Goal: Answer question/provide support: Share knowledge or assist other users

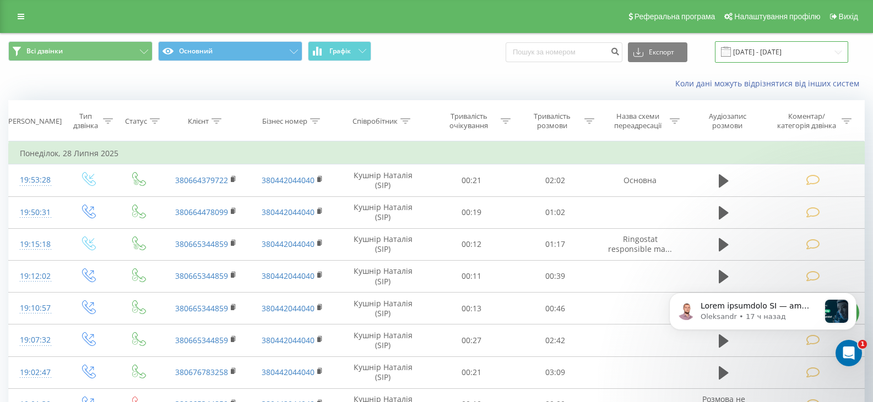
click at [841, 51] on input "28.06.2025 - 28.07.2025" at bounding box center [781, 51] width 133 height 21
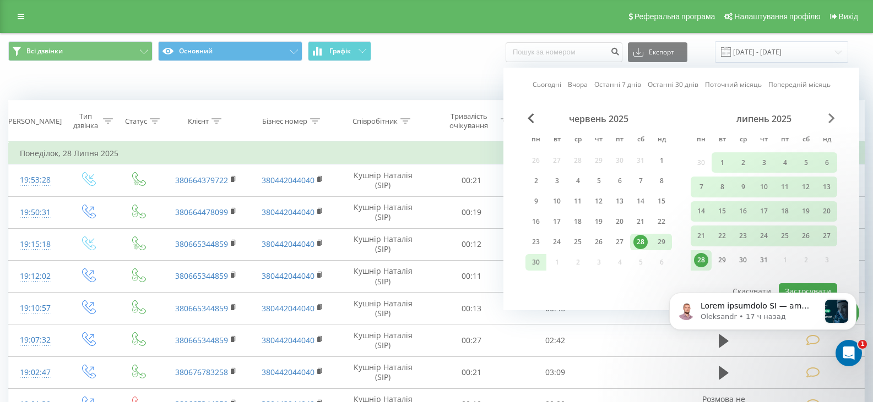
click at [831, 116] on span "Next Month" at bounding box center [831, 118] width 7 height 10
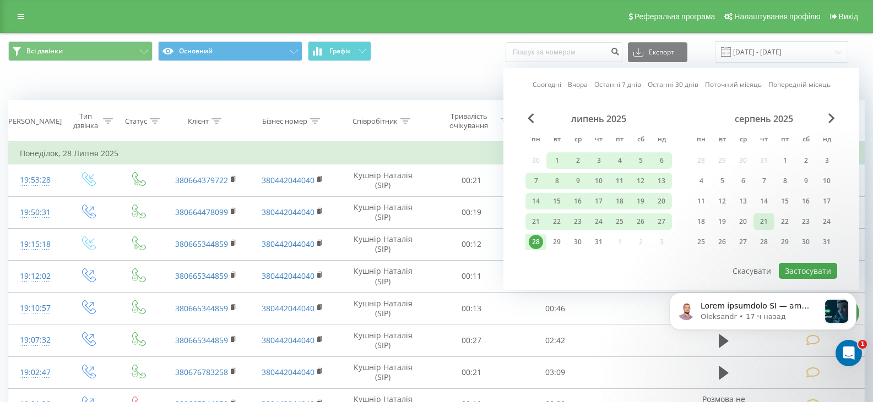
click at [763, 221] on div "21" at bounding box center [764, 222] width 14 height 14
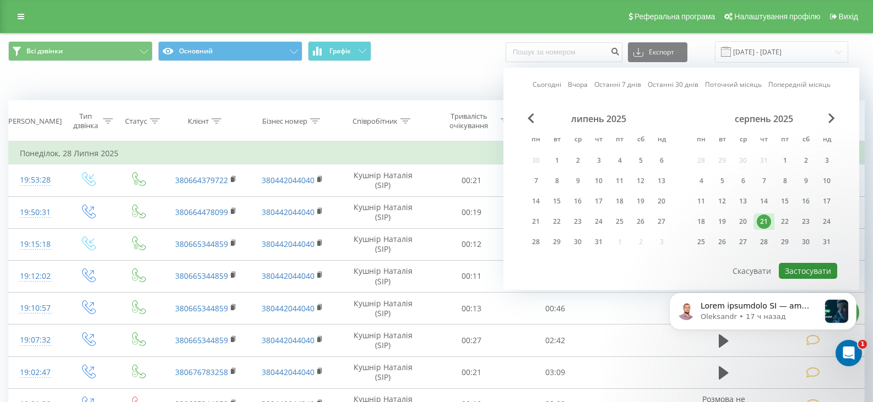
click at [804, 266] on button "Застосувати" at bounding box center [808, 271] width 58 height 16
type input "[DATE] - [DATE]"
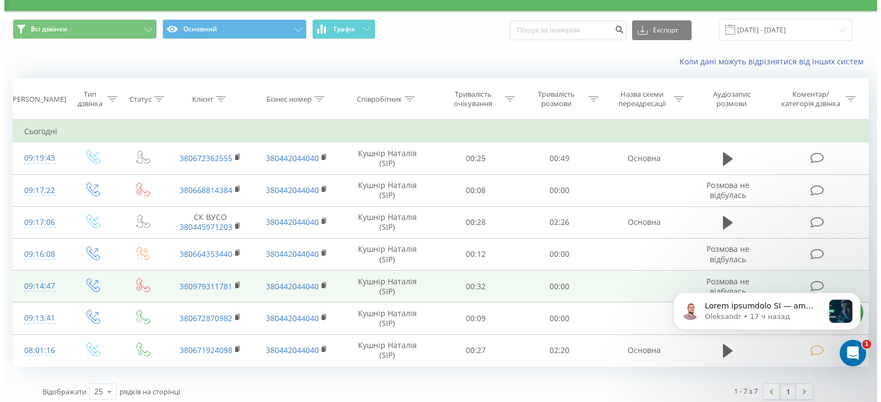
scroll to position [28, 0]
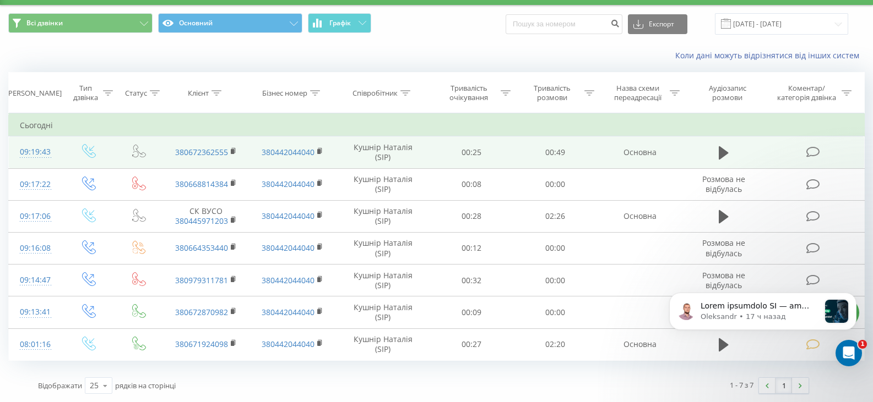
click at [816, 150] on icon at bounding box center [813, 152] width 14 height 12
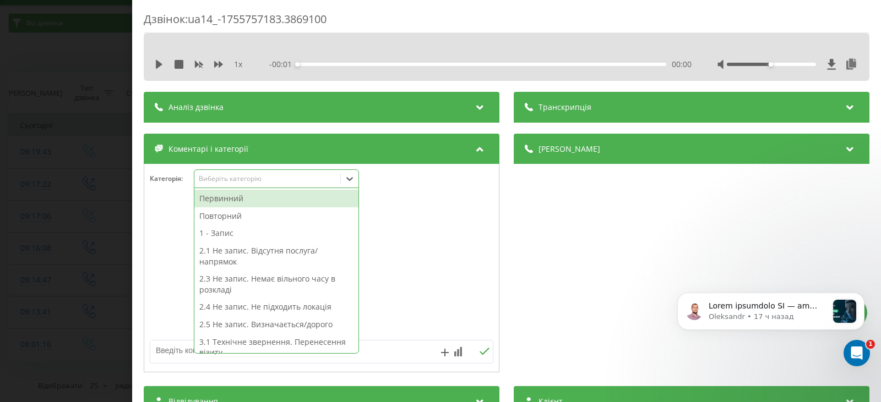
click at [353, 178] on icon at bounding box center [349, 179] width 7 height 4
click at [352, 176] on icon at bounding box center [349, 178] width 11 height 11
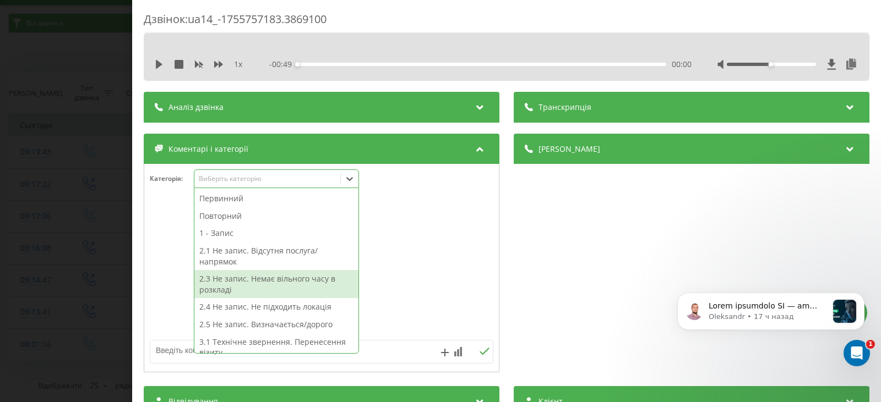
scroll to position [110, 0]
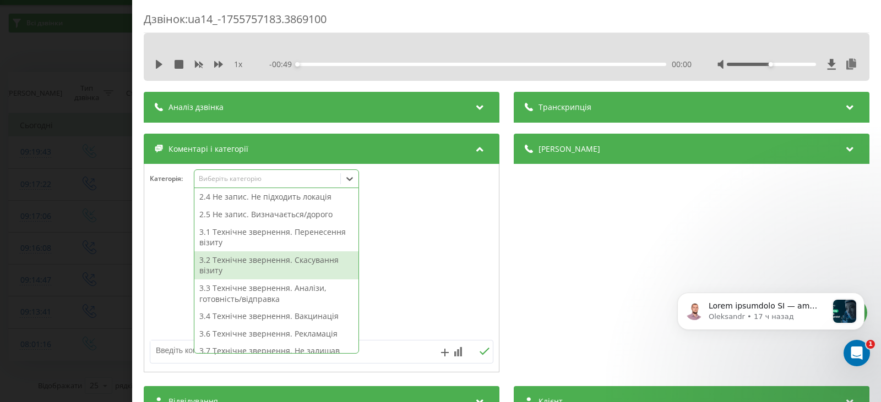
click at [279, 260] on div "3.2 Технічне звернення. Скасування візиту" at bounding box center [276, 266] width 164 height 28
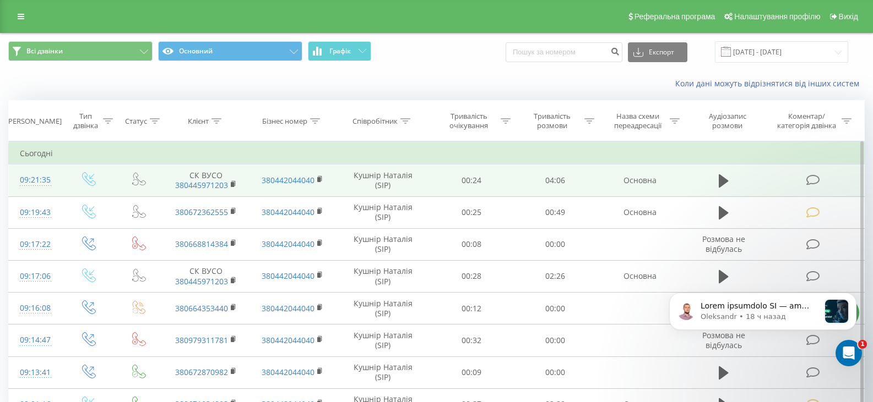
click at [814, 180] on icon at bounding box center [813, 181] width 14 height 12
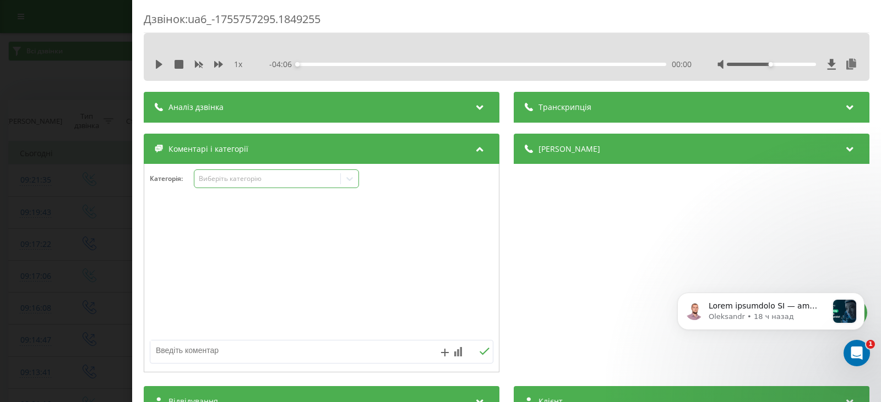
click at [220, 182] on div "Виберіть категорію" at bounding box center [268, 179] width 138 height 9
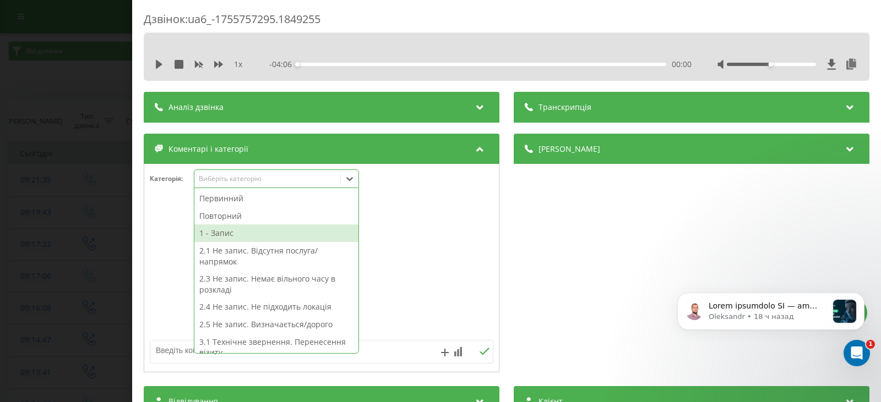
click at [218, 232] on div "1 - Запис" at bounding box center [276, 234] width 164 height 18
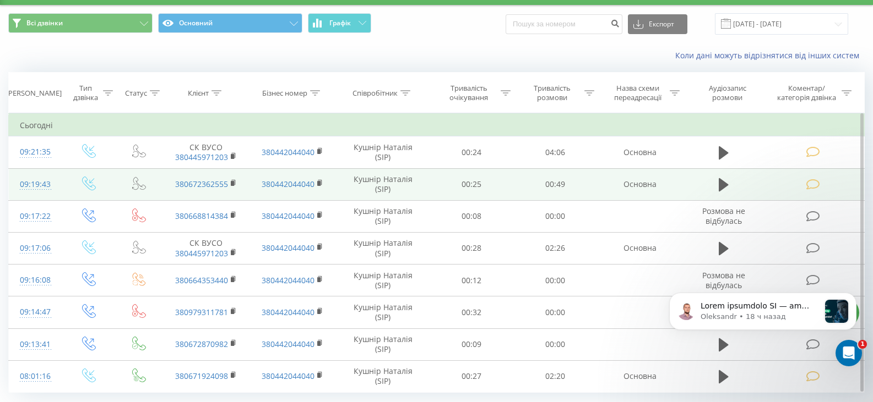
click at [813, 183] on icon at bounding box center [813, 185] width 14 height 12
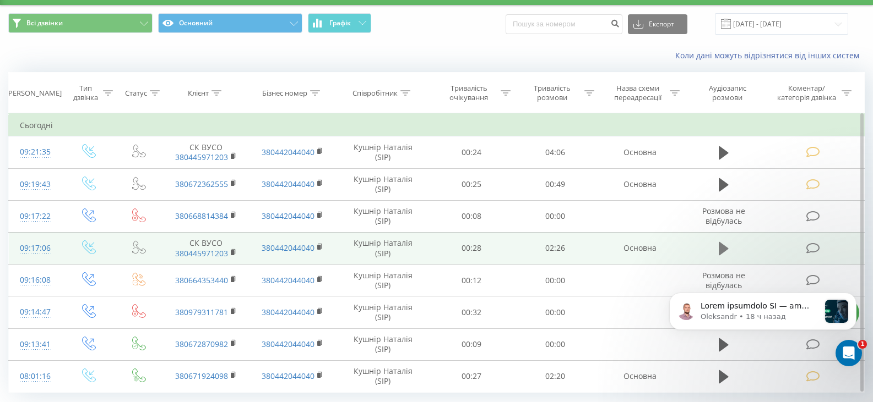
click at [722, 247] on icon at bounding box center [724, 248] width 10 height 13
click at [814, 245] on icon at bounding box center [813, 249] width 14 height 12
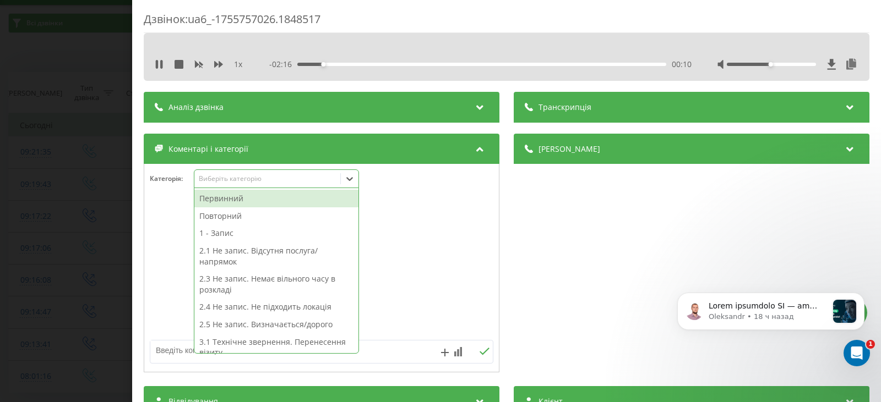
click at [352, 179] on icon at bounding box center [349, 179] width 7 height 4
click at [237, 284] on div "2.3 Не запис. Немає вільного часу в розкладі" at bounding box center [276, 284] width 164 height 28
click at [222, 279] on div "2.3 Не запис. Немає вільного часу в розкладі" at bounding box center [276, 284] width 164 height 28
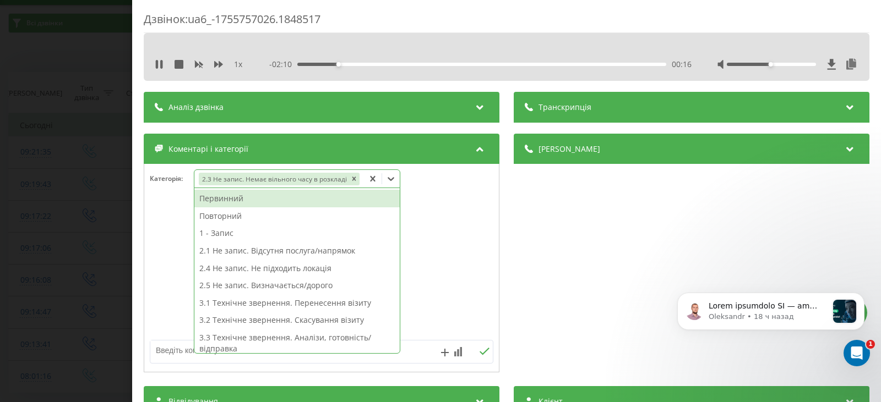
click at [211, 280] on div "2.5 Не запис. Визначається/дорого" at bounding box center [296, 286] width 205 height 18
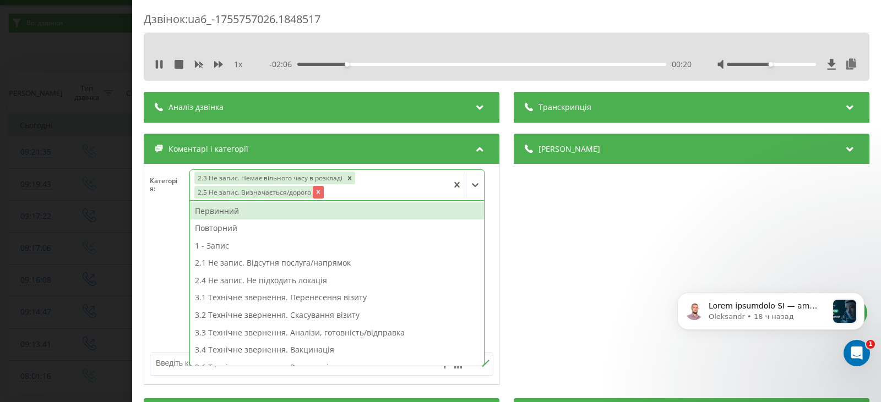
click at [315, 193] on icon "Remove 2.5 Не запис. Визначається/дорого" at bounding box center [318, 192] width 8 height 8
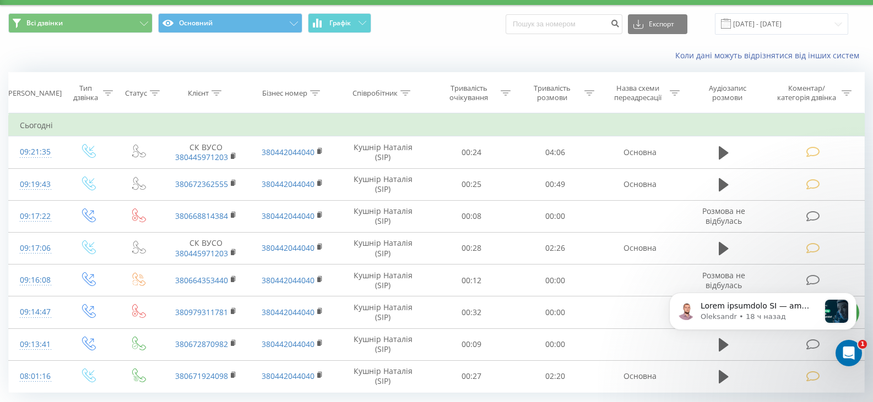
click at [802, 276] on body "Oleksandr • 18 ч назад" at bounding box center [762, 321] width 211 height 93
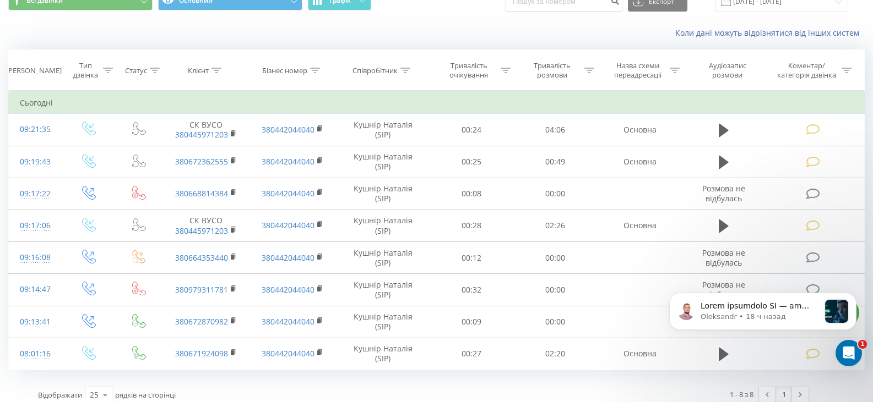
scroll to position [60, 0]
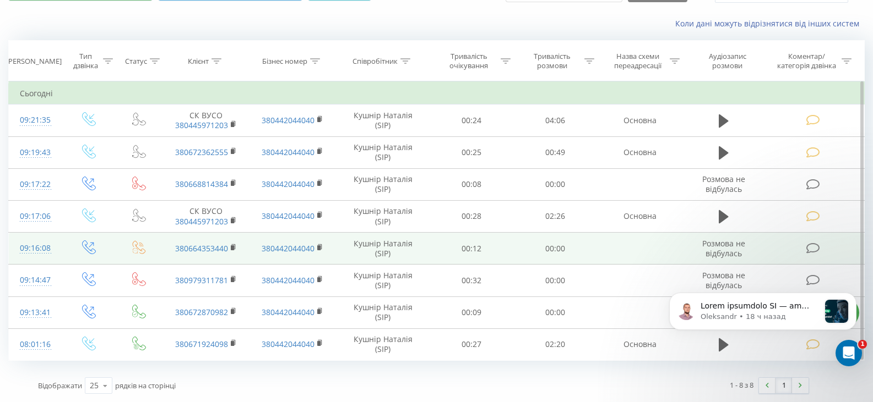
click at [808, 245] on icon at bounding box center [813, 249] width 14 height 12
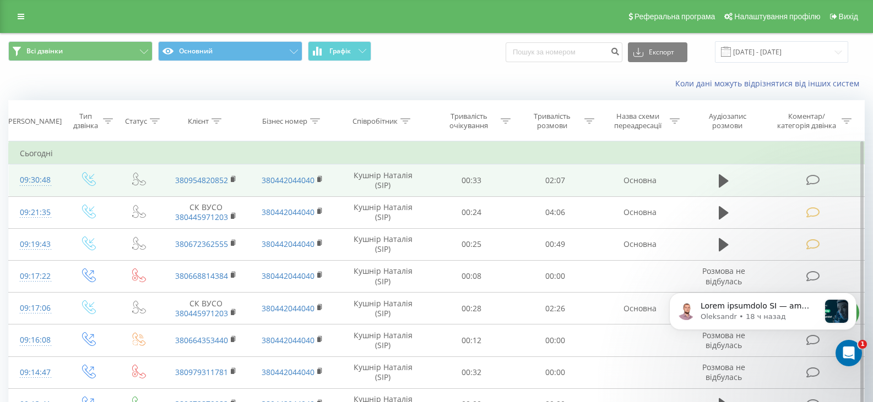
click at [816, 177] on icon at bounding box center [813, 181] width 14 height 12
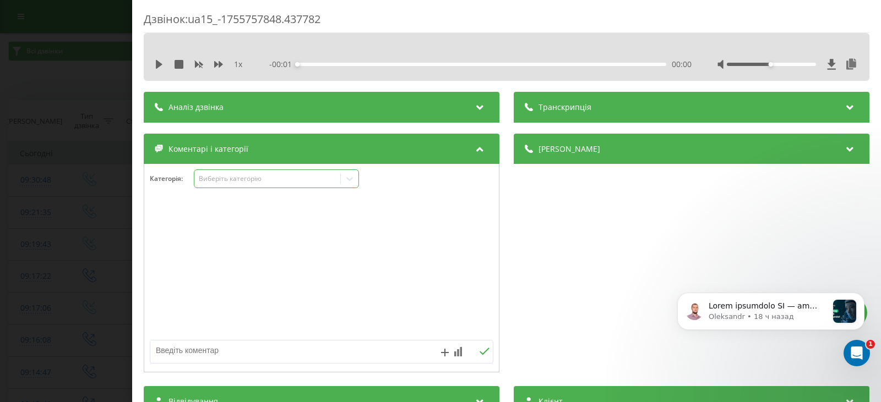
click at [350, 179] on icon at bounding box center [349, 178] width 11 height 11
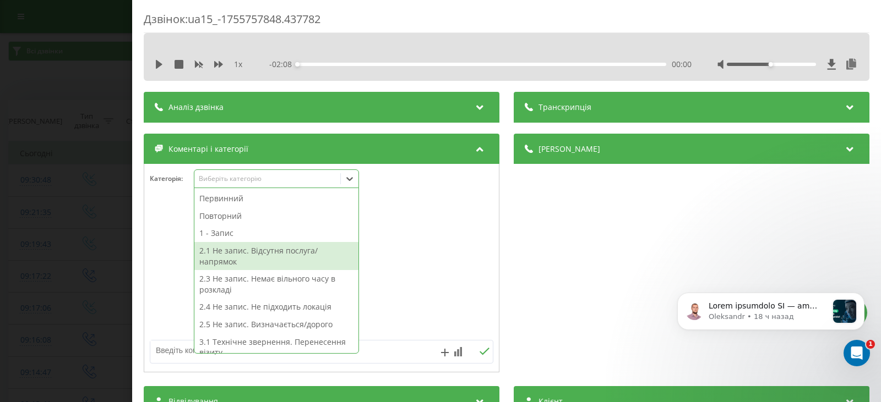
click at [234, 249] on div "2.1 Не запис. Відсутня послуга/напрямок" at bounding box center [276, 256] width 164 height 28
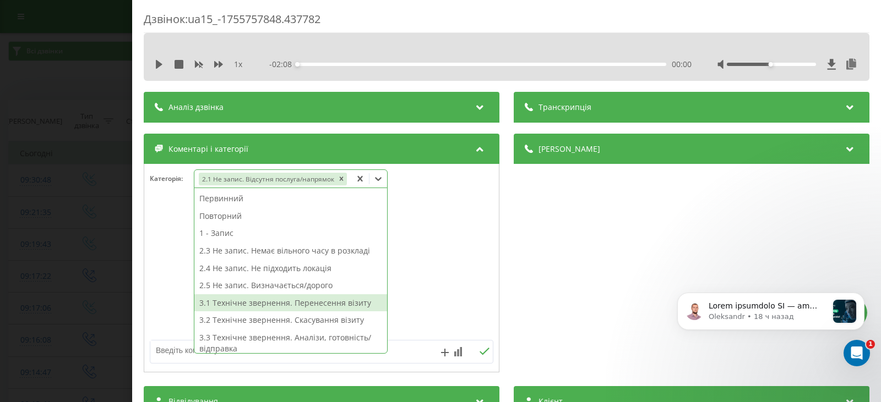
click at [170, 347] on textarea at bounding box center [287, 351] width 274 height 20
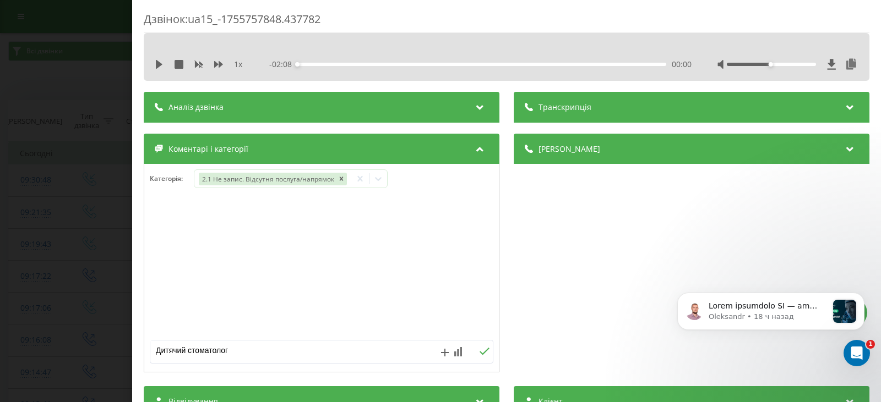
type textarea "Дитячий стоматолог"
click at [479, 351] on icon at bounding box center [484, 352] width 10 height 8
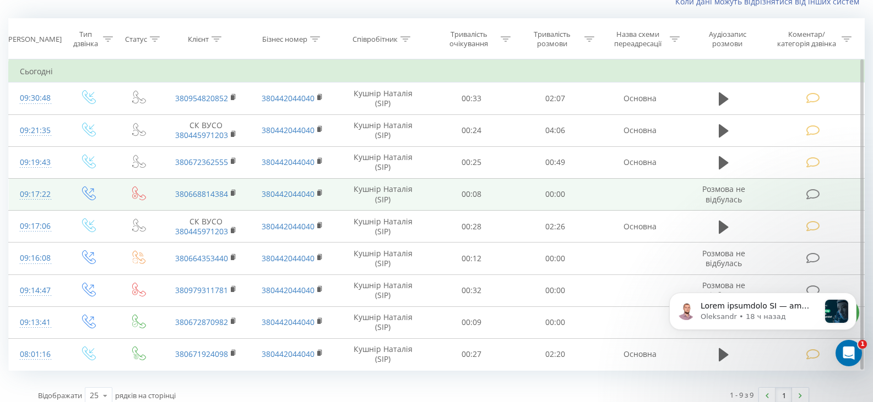
scroll to position [92, 0]
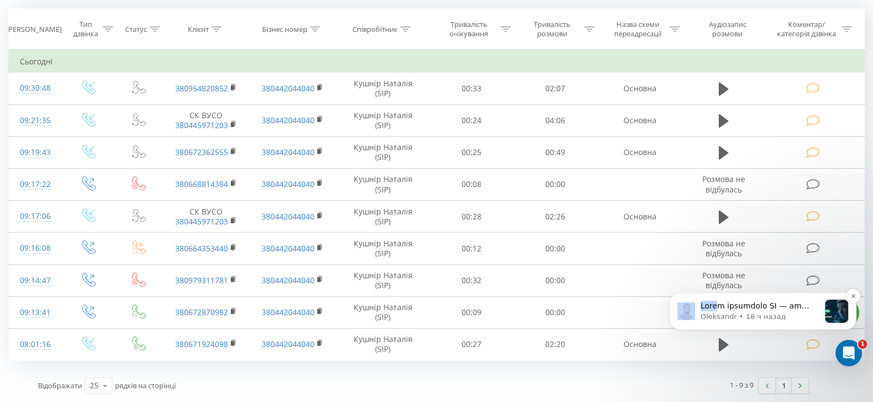
drag, startPoint x: 719, startPoint y: 322, endPoint x: 695, endPoint y: 349, distance: 35.9
click at [695, 330] on div "Oleksandr • 18 ч назад" at bounding box center [762, 311] width 187 height 37
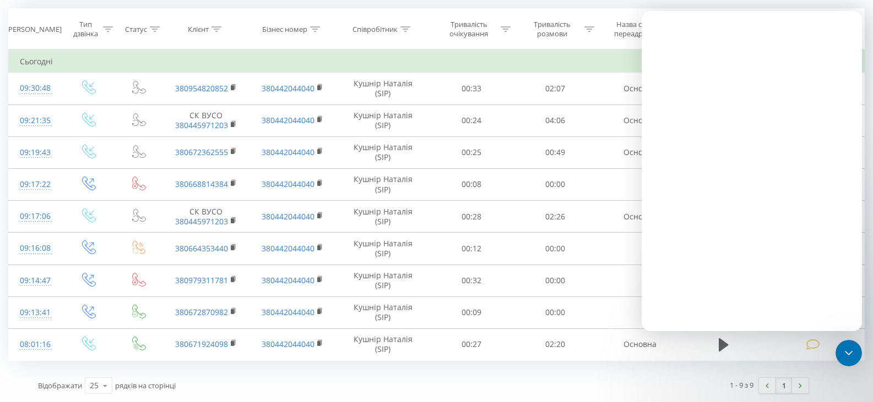
scroll to position [0, 0]
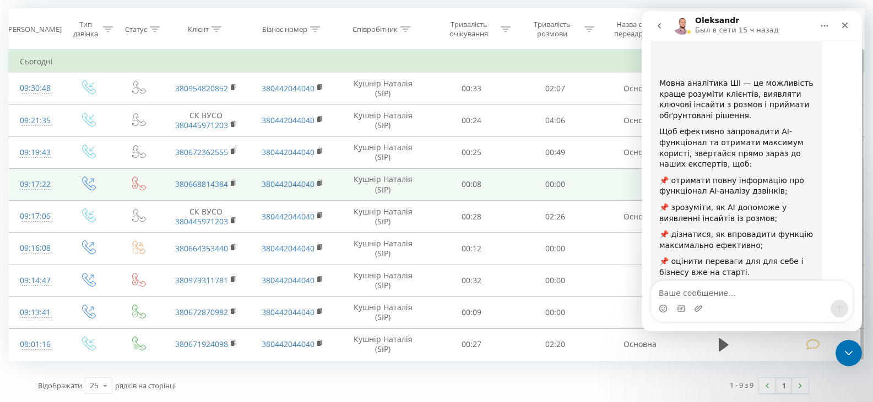
click at [568, 192] on td "00:00" at bounding box center [555, 184] width 84 height 32
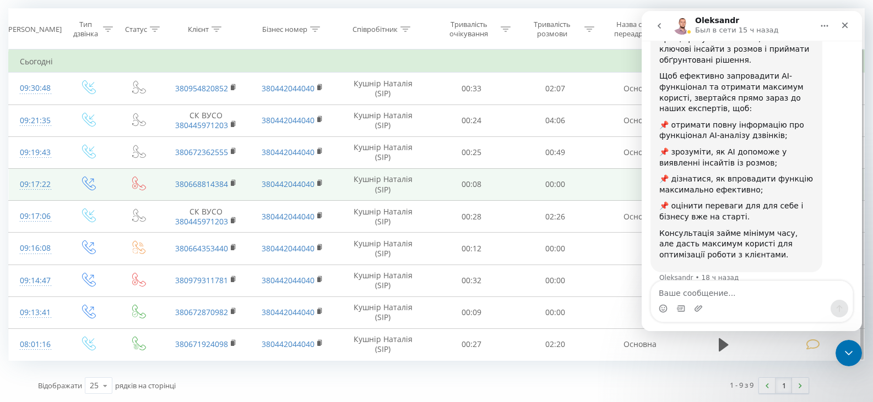
scroll to position [175, 0]
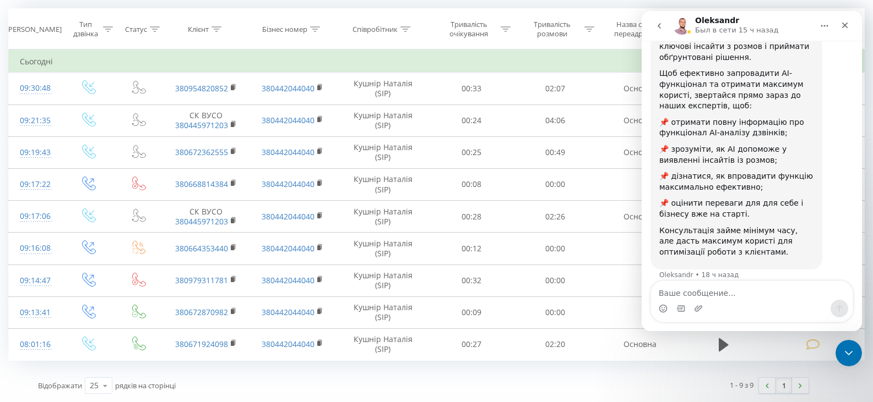
click at [661, 26] on icon "go back" at bounding box center [659, 25] width 9 height 9
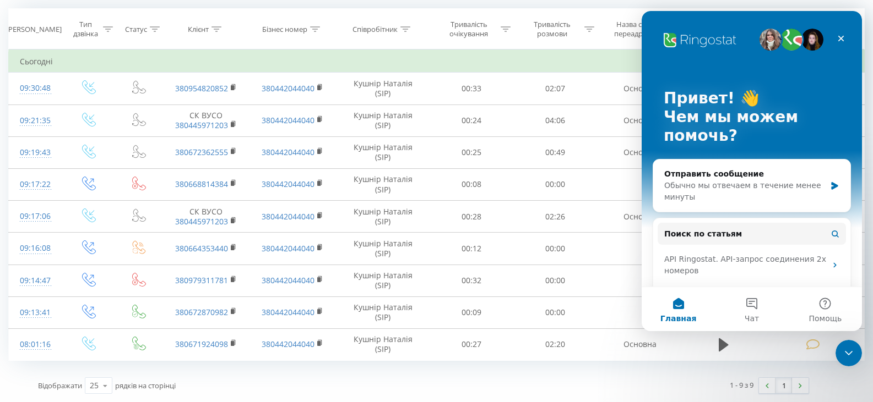
scroll to position [0, 0]
click at [840, 37] on icon "Закрыть" at bounding box center [841, 39] width 6 height 6
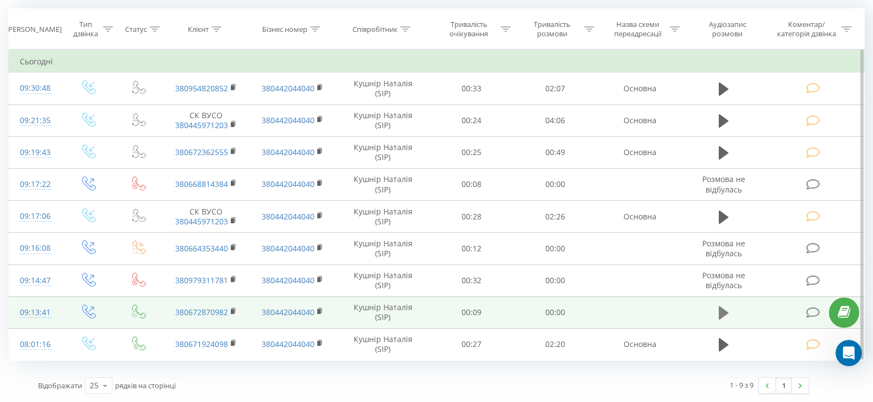
click at [719, 309] on icon at bounding box center [724, 313] width 10 height 15
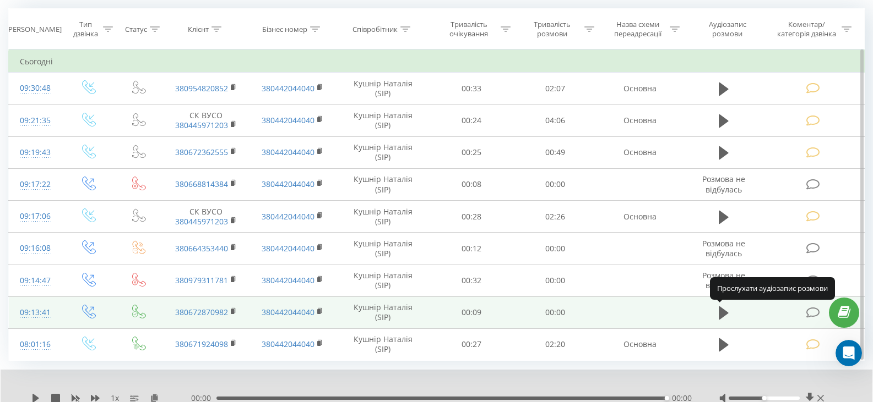
click at [719, 309] on icon at bounding box center [724, 313] width 10 height 15
click at [722, 315] on icon at bounding box center [724, 313] width 10 height 13
click at [721, 314] on icon at bounding box center [724, 313] width 10 height 13
click at [814, 313] on icon at bounding box center [813, 313] width 14 height 12
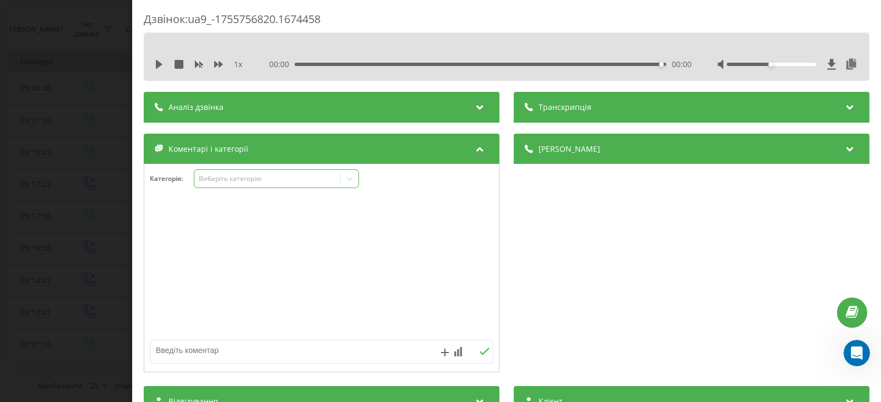
click at [350, 179] on icon at bounding box center [349, 178] width 11 height 11
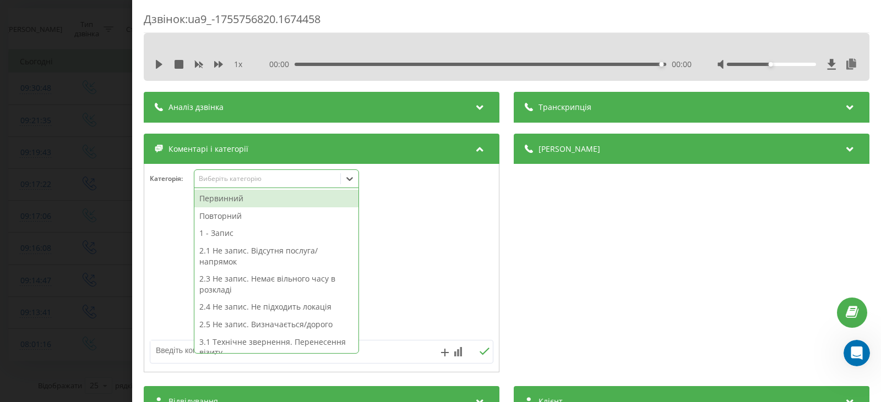
click at [445, 211] on div at bounding box center [321, 269] width 355 height 132
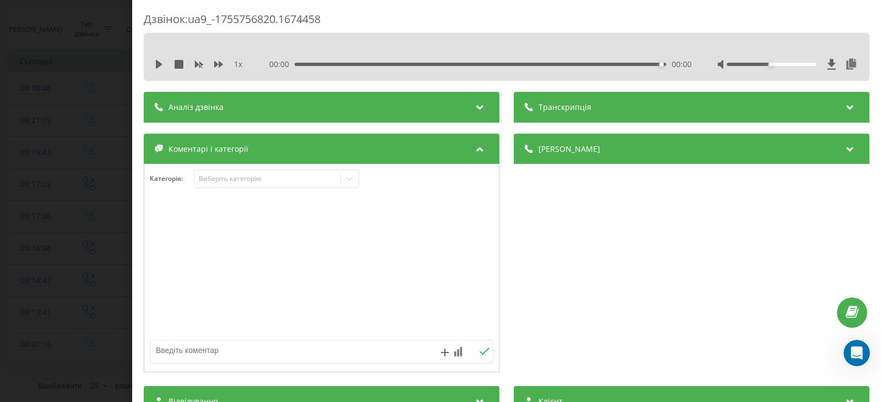
click at [166, 350] on textarea at bounding box center [287, 351] width 274 height 20
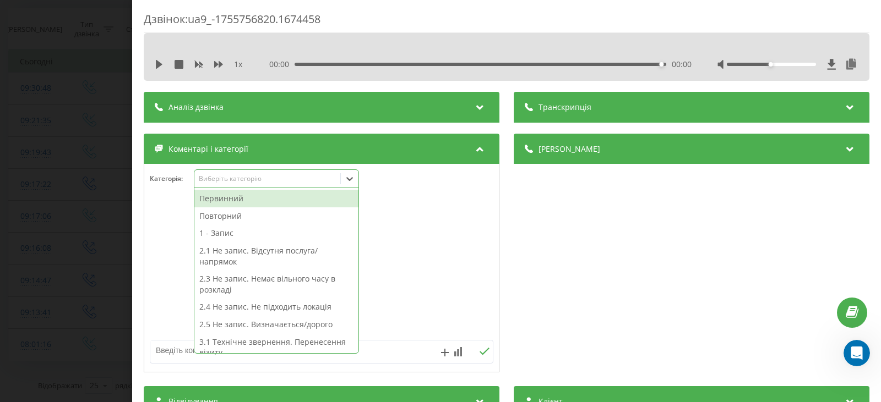
click at [355, 180] on icon at bounding box center [349, 178] width 11 height 11
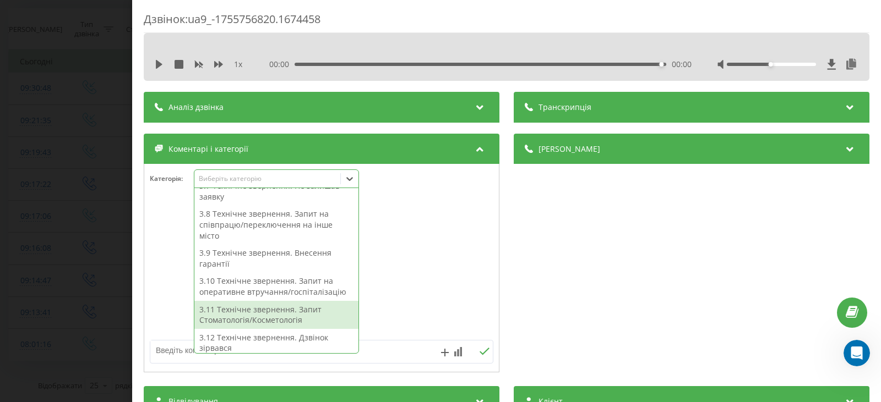
scroll to position [281, 0]
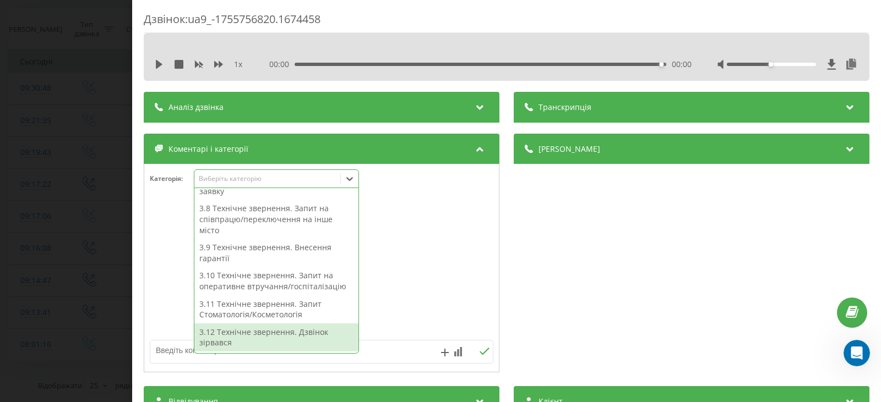
click at [307, 331] on div "3.12 Технічне звернення. Дзвінок зірвався" at bounding box center [276, 338] width 164 height 28
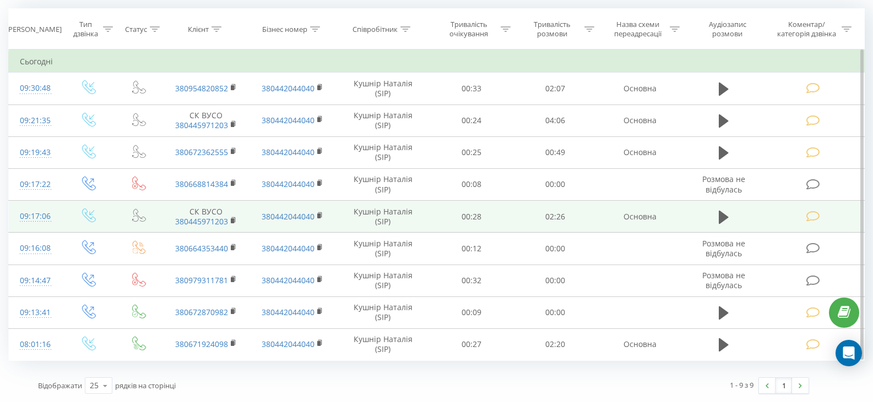
click at [811, 216] on icon at bounding box center [813, 217] width 14 height 12
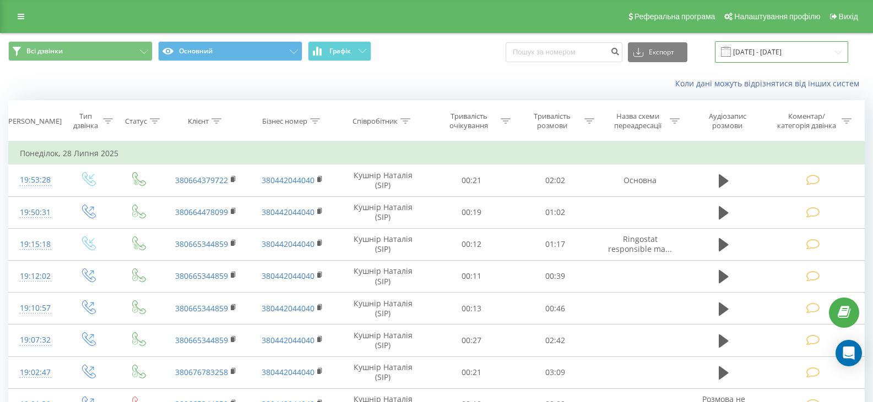
click at [840, 52] on input "[DATE] - [DATE]" at bounding box center [781, 51] width 133 height 21
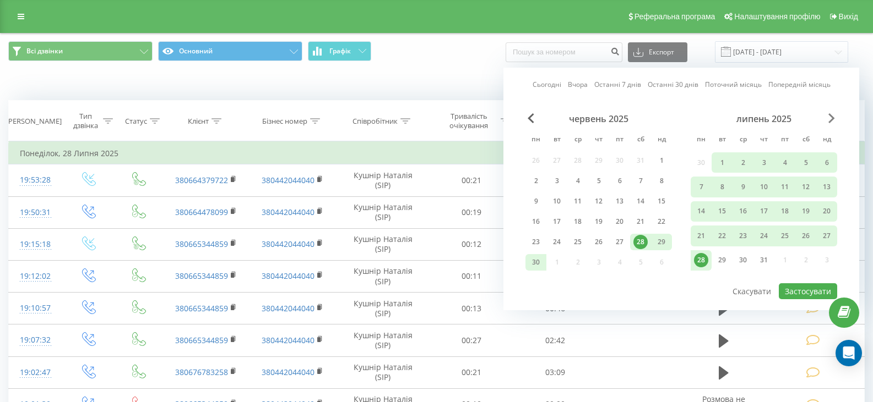
click at [829, 117] on span "Next Month" at bounding box center [831, 118] width 7 height 10
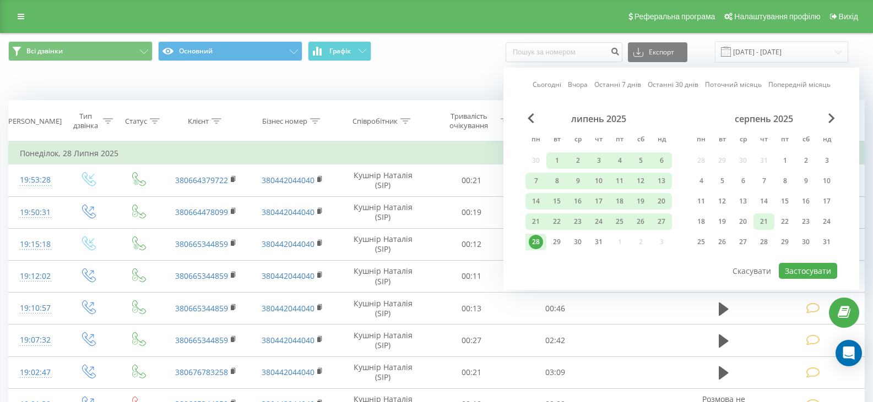
click at [765, 222] on div "21" at bounding box center [764, 222] width 14 height 14
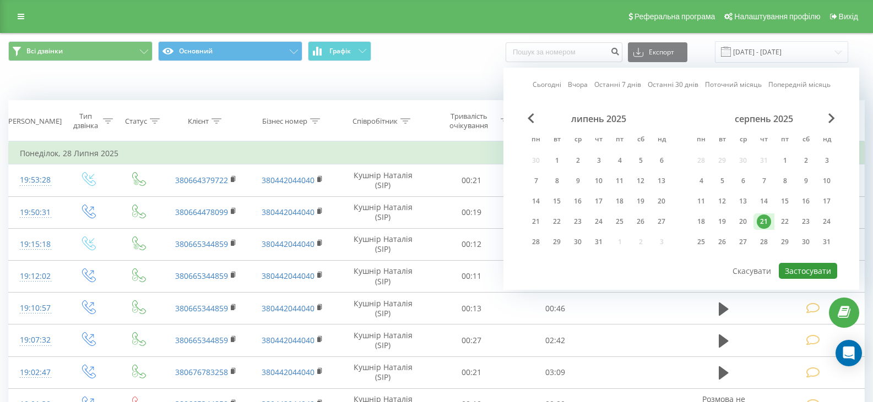
click at [799, 270] on button "Застосувати" at bounding box center [808, 271] width 58 height 16
type input "[DATE] - [DATE]"
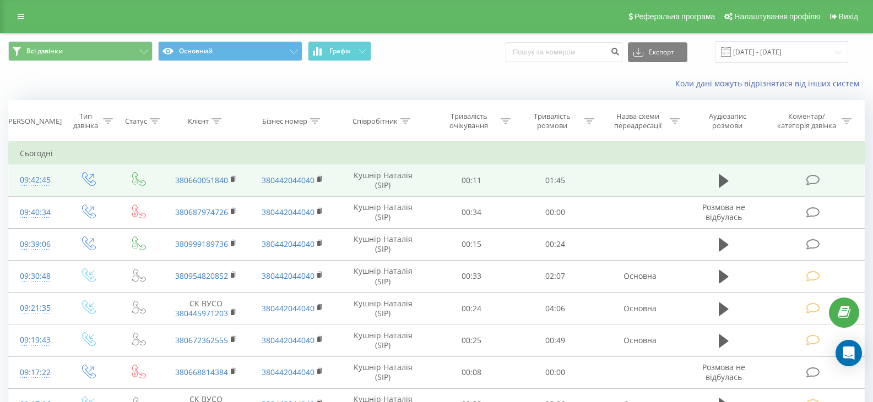
click at [816, 176] on icon at bounding box center [813, 181] width 14 height 12
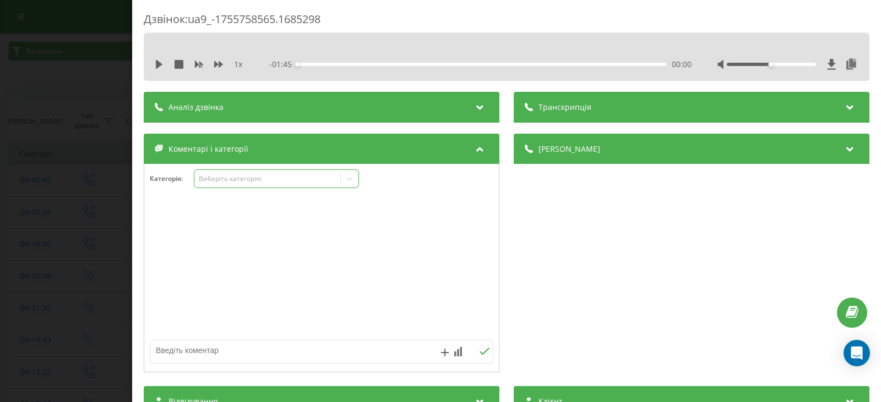
click at [349, 179] on icon at bounding box center [349, 179] width 7 height 4
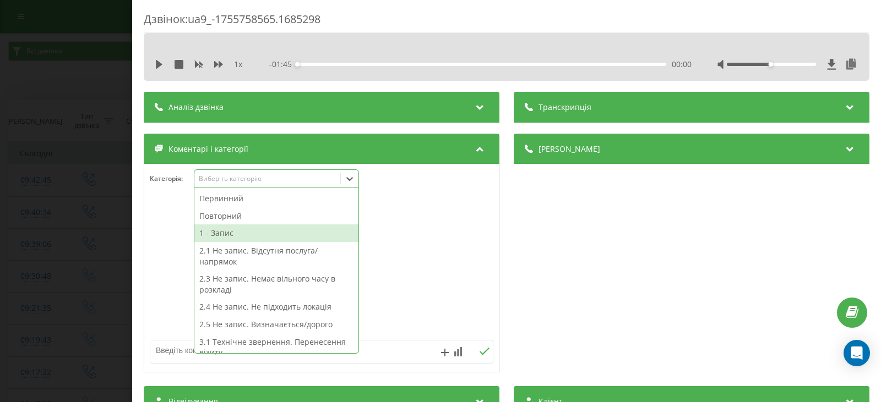
click at [236, 233] on div "1 - Запис" at bounding box center [276, 234] width 164 height 18
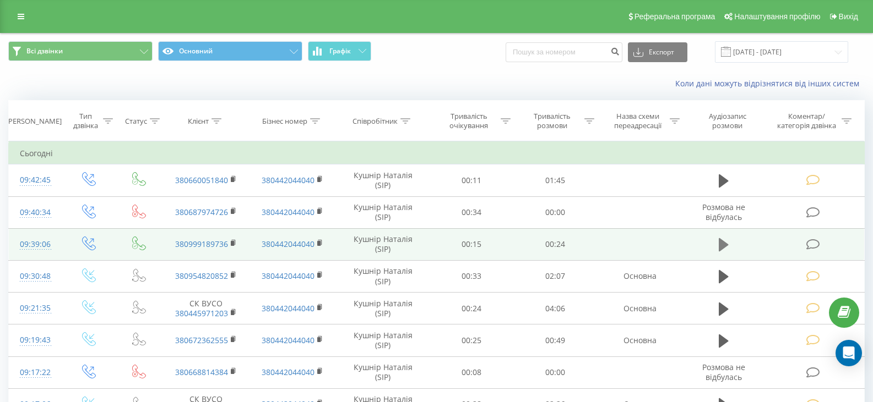
click at [718, 246] on button at bounding box center [723, 245] width 17 height 17
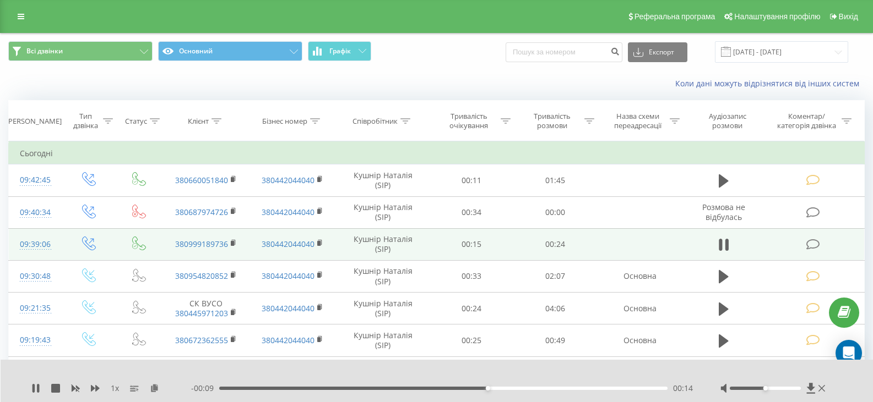
click at [809, 248] on icon at bounding box center [813, 245] width 14 height 12
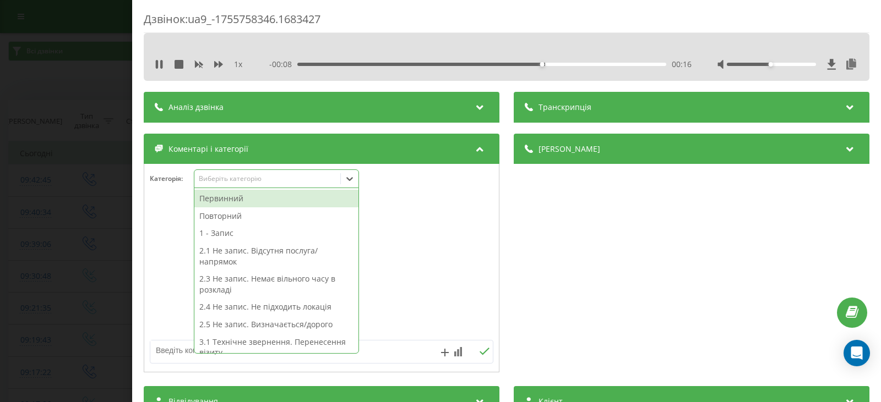
click at [349, 181] on icon at bounding box center [349, 178] width 11 height 11
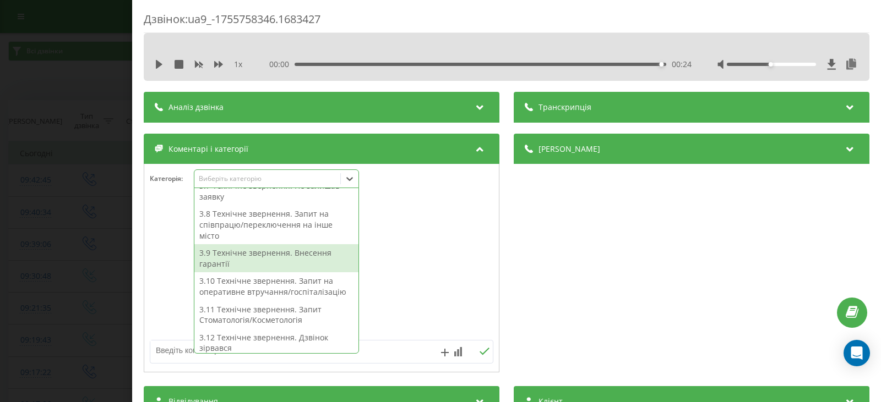
scroll to position [281, 0]
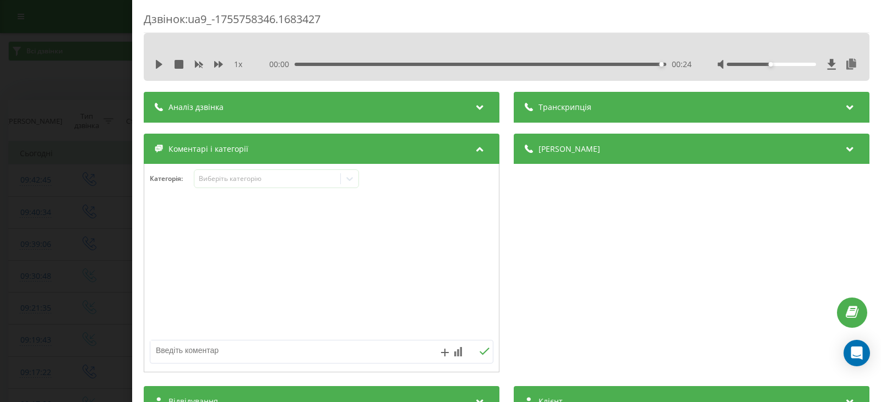
click at [177, 349] on textarea at bounding box center [287, 351] width 274 height 20
type textarea "технічне звернення. Незручно розмовляти."
click at [481, 347] on button at bounding box center [484, 351] width 17 height 9
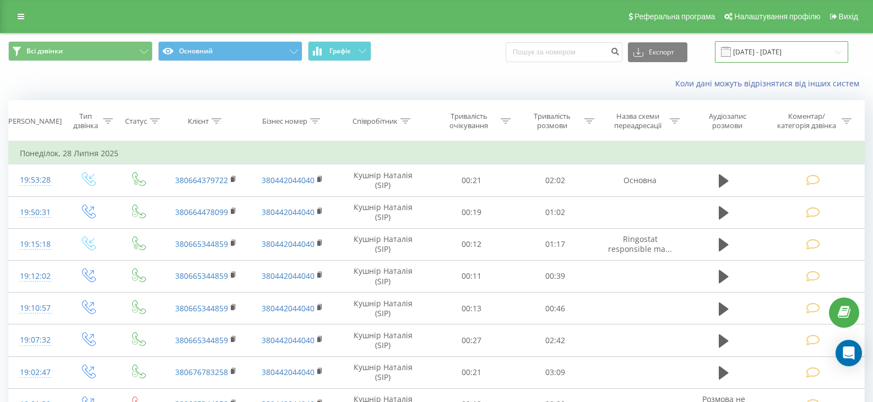
click at [840, 52] on input "28.06.2025 - 28.07.2025" at bounding box center [781, 51] width 133 height 21
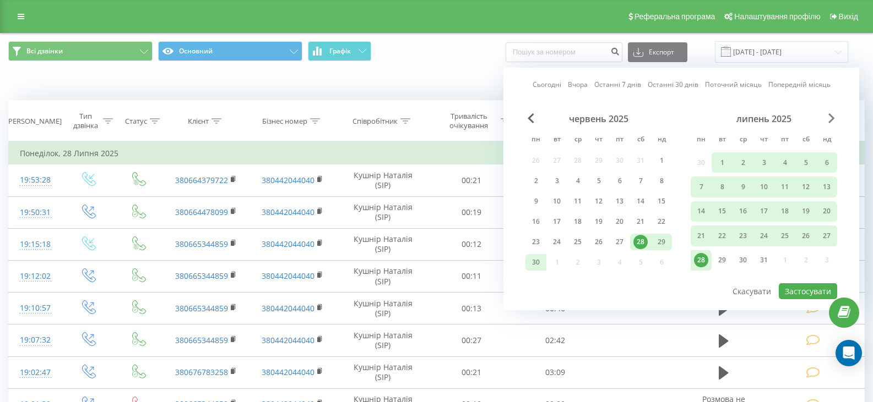
click at [830, 116] on span "Next Month" at bounding box center [831, 118] width 7 height 10
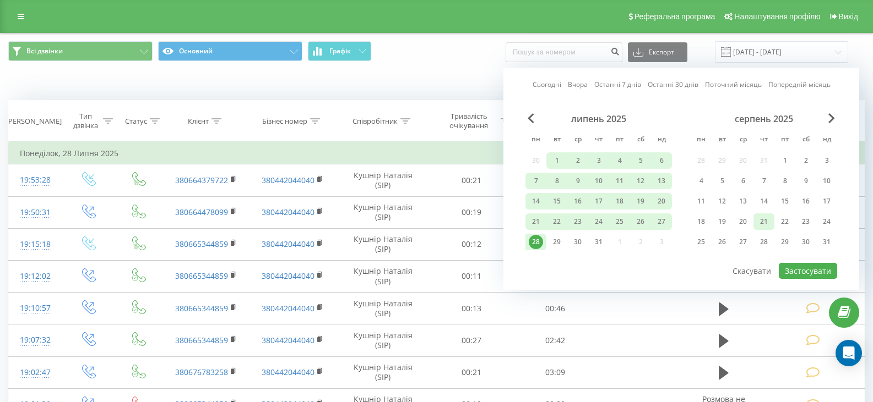
click at [769, 221] on div "21" at bounding box center [764, 222] width 14 height 14
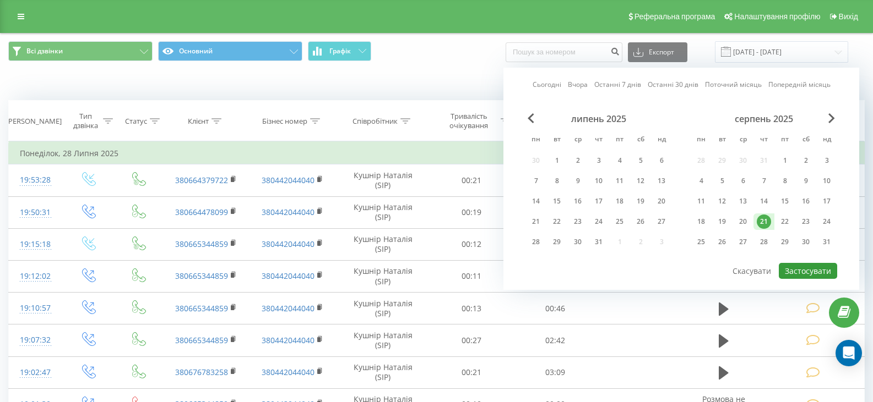
click at [806, 274] on button "Застосувати" at bounding box center [808, 271] width 58 height 16
type input "[DATE] - [DATE]"
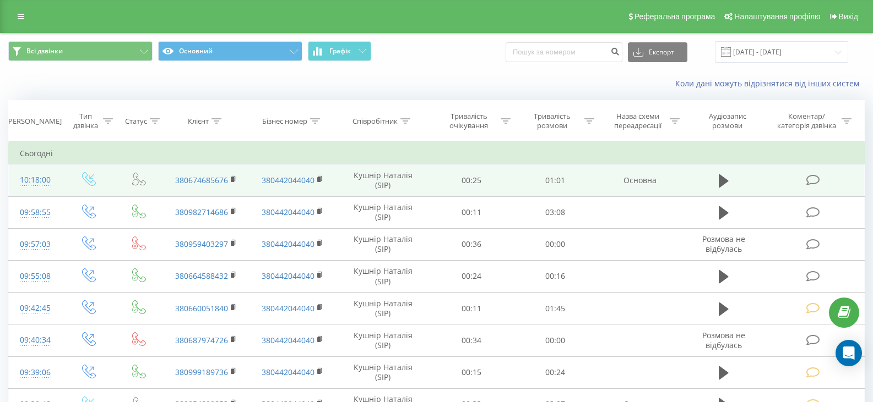
click at [814, 182] on icon at bounding box center [813, 181] width 14 height 12
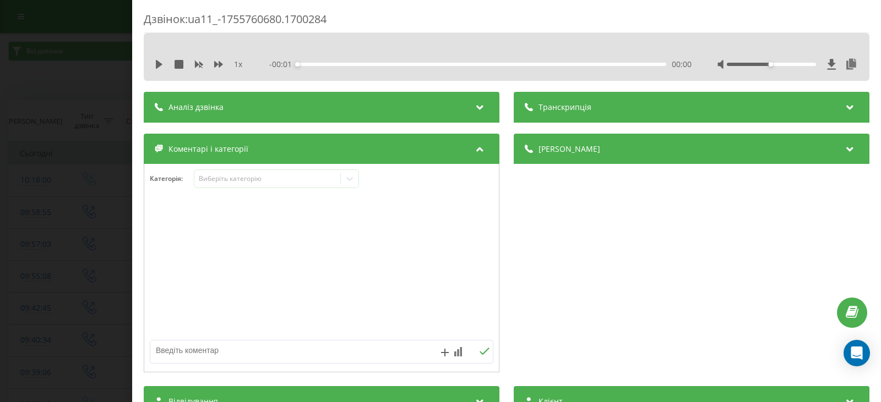
click at [179, 352] on textarea at bounding box center [287, 351] width 274 height 20
click at [270, 351] on textarea "ТЕХНІЧНЕ ЗВЕРНЕННЯ." at bounding box center [287, 351] width 274 height 20
type textarea "ТЕХНІЧНЕ ЗВЕРНЕННЯ. уточнення по запису"
click at [479, 351] on icon at bounding box center [484, 352] width 10 height 8
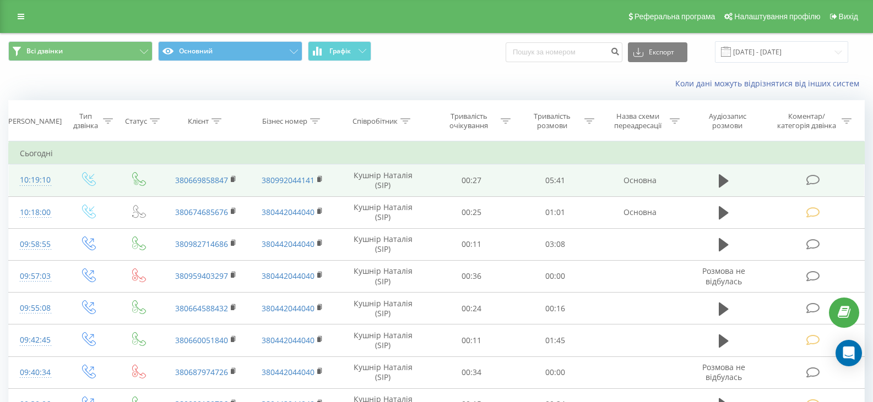
click at [810, 179] on icon at bounding box center [813, 181] width 14 height 12
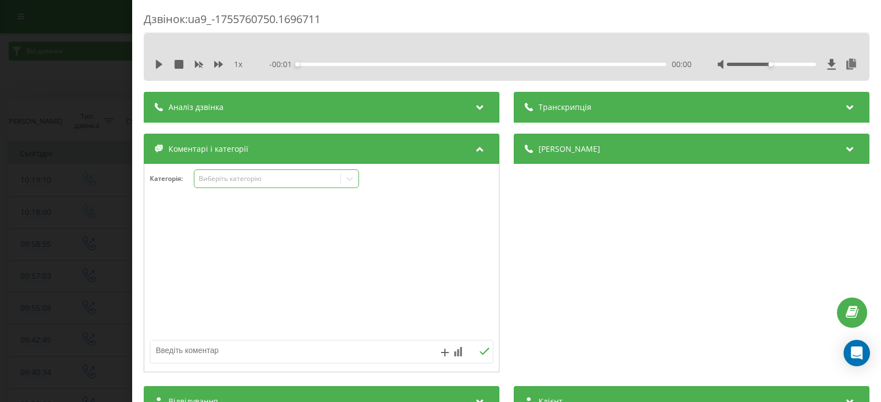
click at [352, 182] on icon at bounding box center [349, 178] width 11 height 11
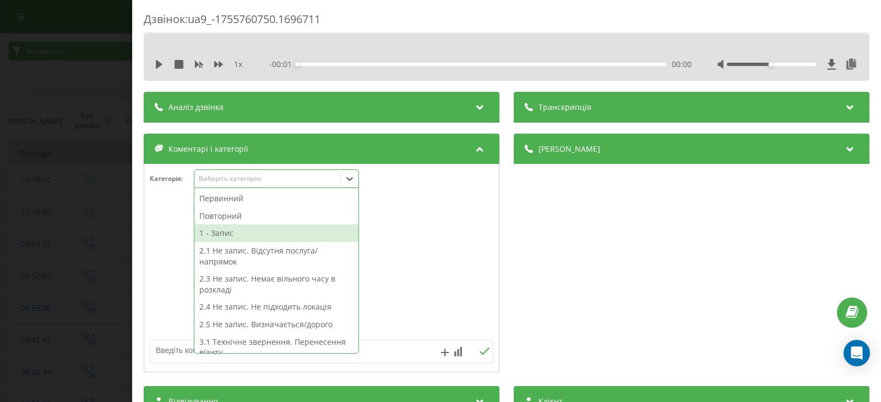
click at [227, 235] on div "1 - Запис" at bounding box center [276, 234] width 164 height 18
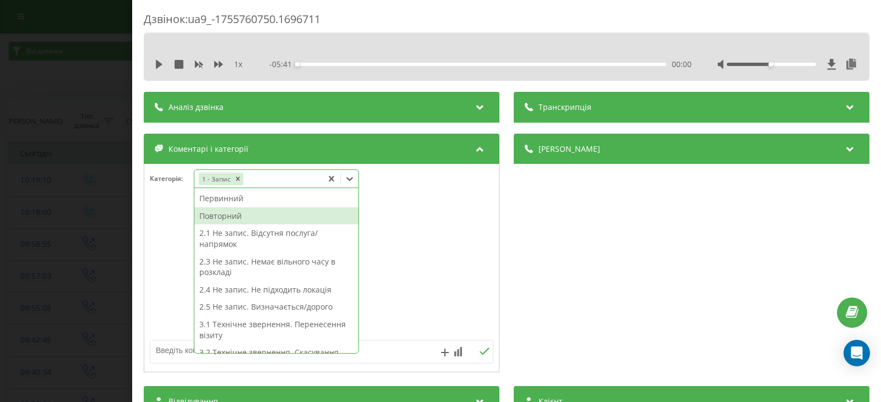
click at [229, 213] on div "Повторний" at bounding box center [276, 217] width 164 height 18
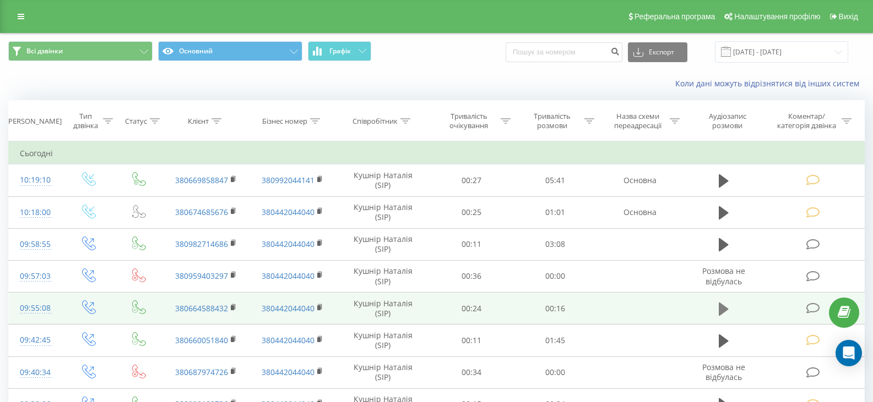
click at [721, 310] on icon at bounding box center [724, 308] width 10 height 13
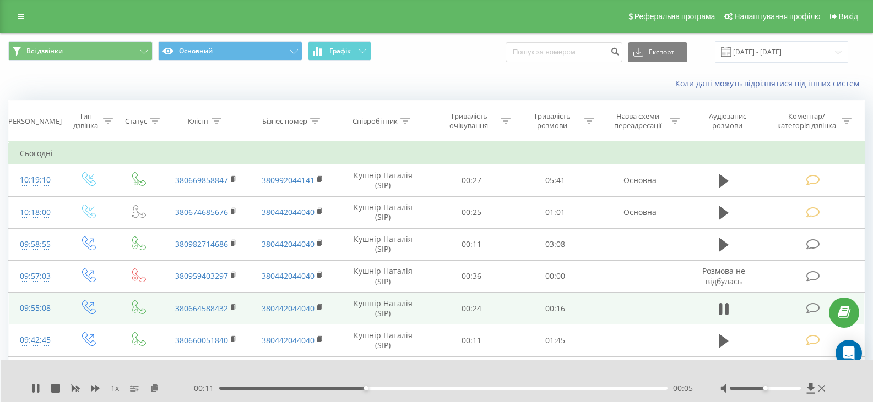
click at [808, 308] on icon at bounding box center [813, 309] width 14 height 12
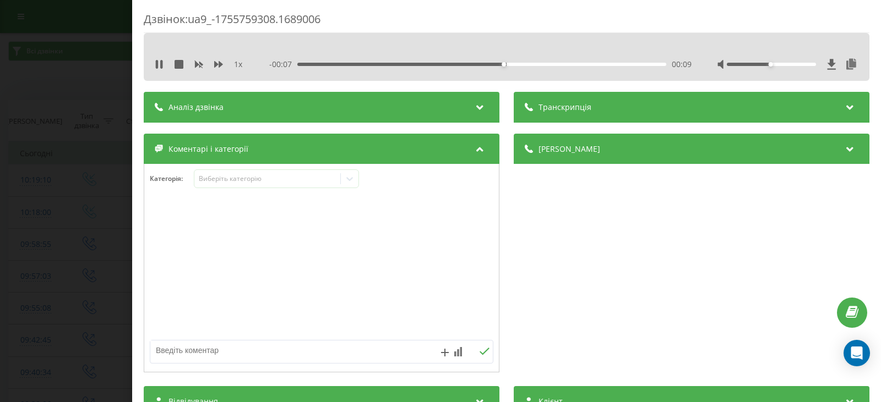
click at [177, 356] on textarea at bounding box center [287, 351] width 274 height 20
type textarea "технічне зверненняю. Незручно розмовляти"
click at [479, 353] on icon at bounding box center [484, 352] width 10 height 8
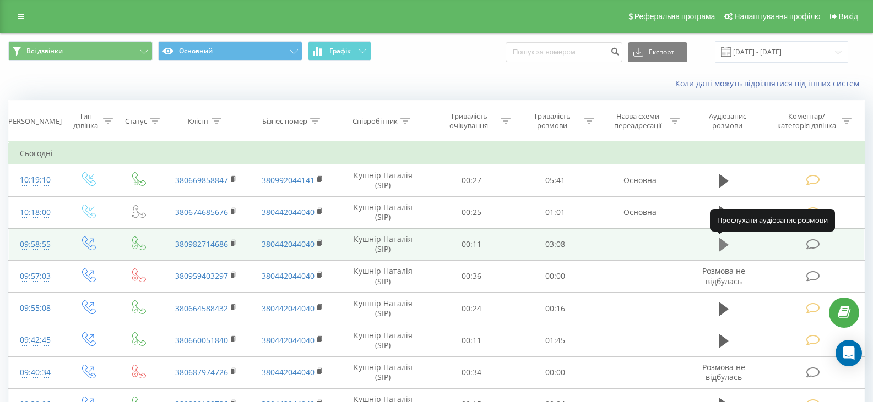
click at [725, 244] on icon at bounding box center [724, 244] width 10 height 13
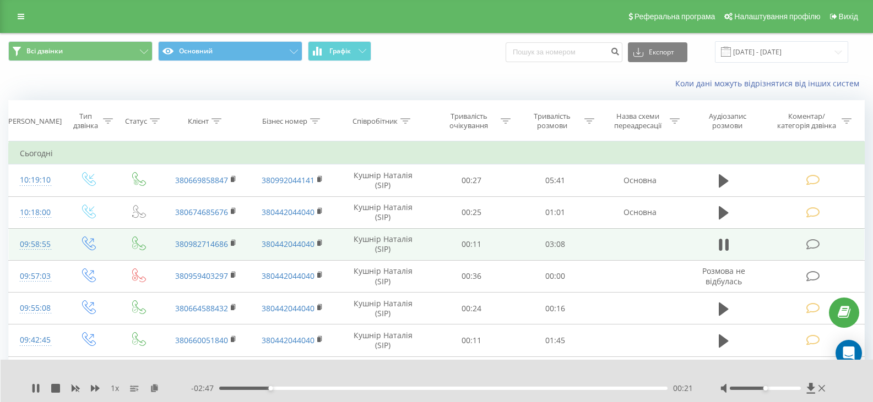
click at [814, 241] on icon at bounding box center [813, 245] width 14 height 12
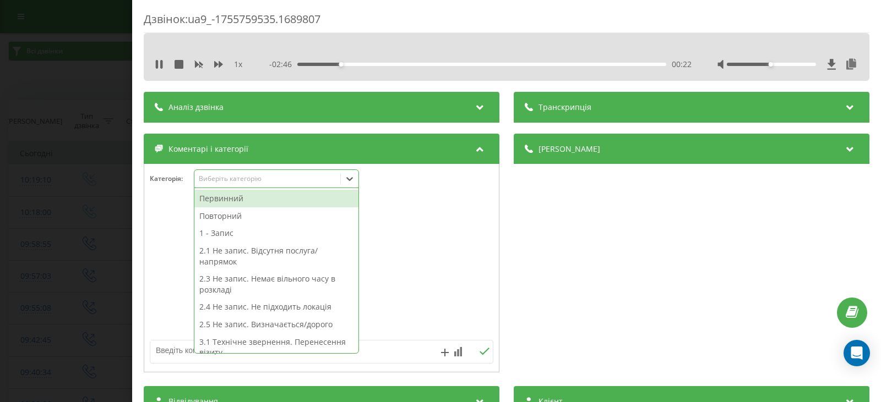
click at [352, 178] on icon at bounding box center [349, 178] width 11 height 11
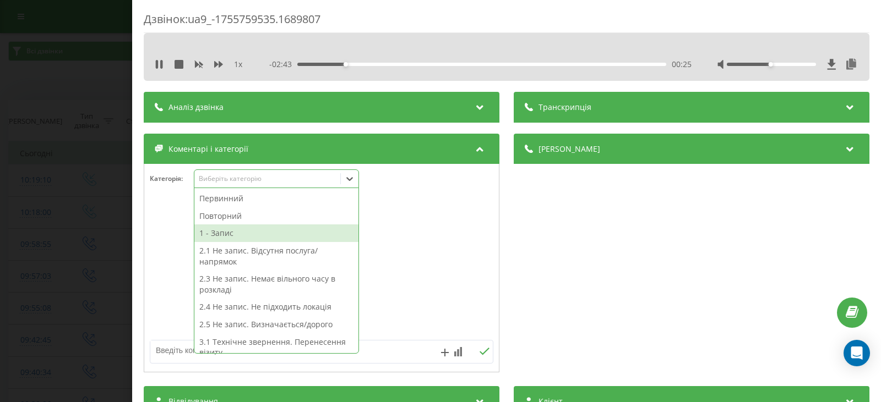
click at [228, 237] on div "1 - Запис" at bounding box center [276, 234] width 164 height 18
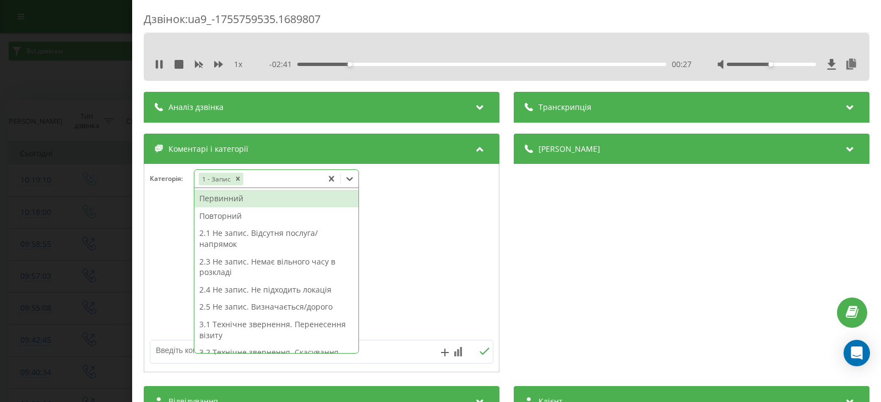
click at [229, 217] on div "Повторний" at bounding box center [276, 217] width 164 height 18
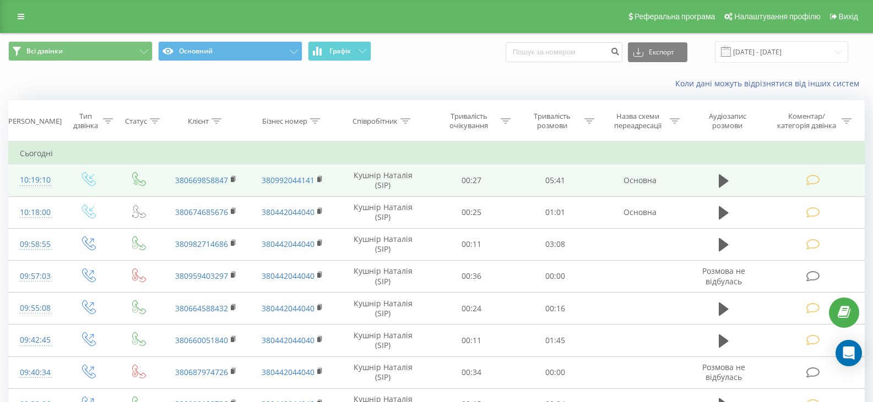
click at [810, 178] on icon at bounding box center [813, 181] width 14 height 12
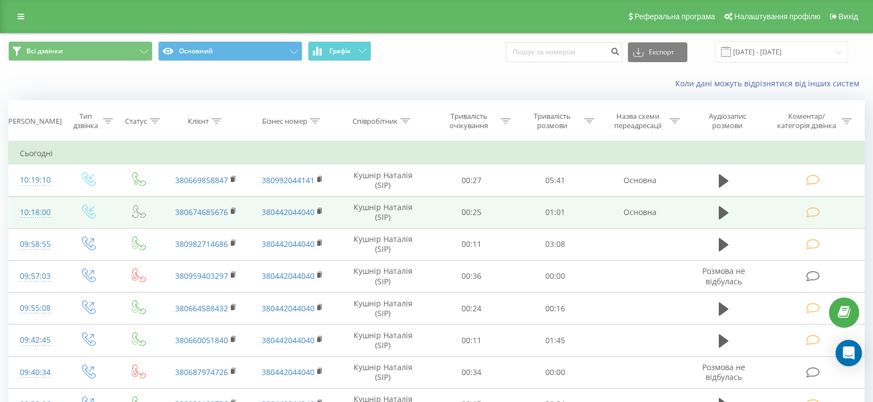
click at [809, 213] on icon at bounding box center [813, 213] width 14 height 12
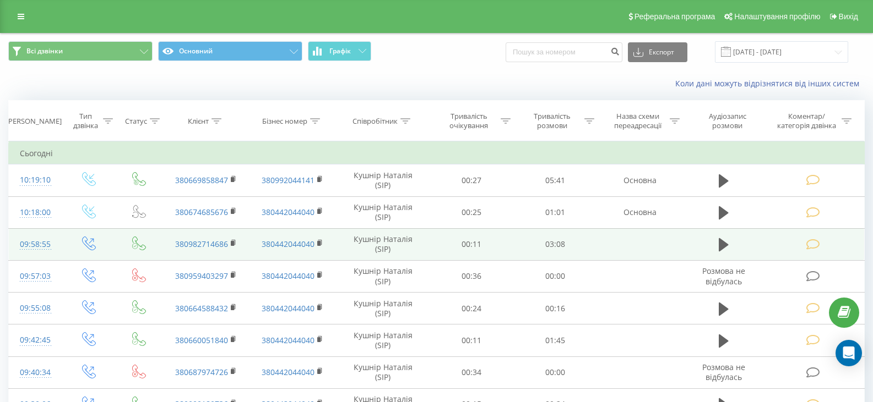
click at [806, 244] on icon at bounding box center [813, 245] width 14 height 12
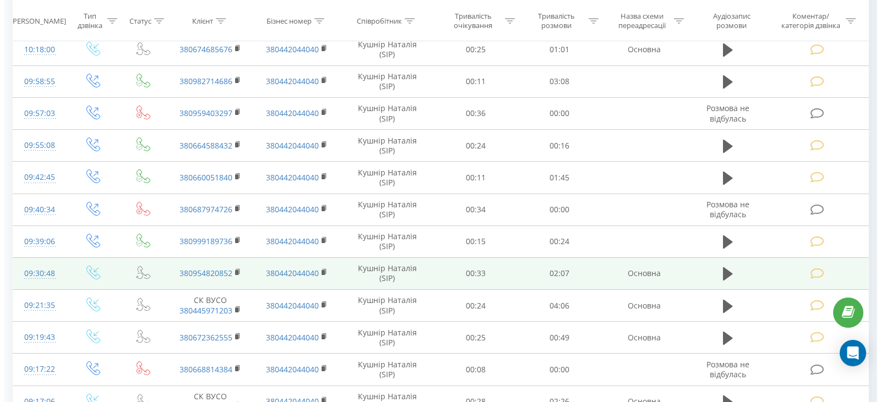
scroll to position [165, 0]
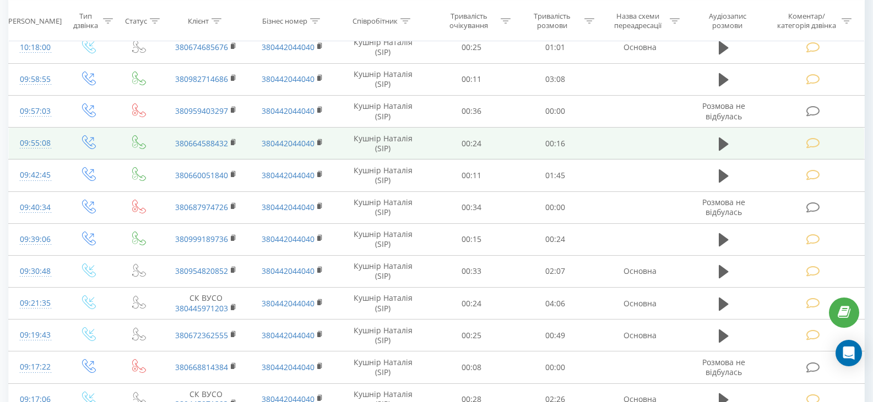
click at [809, 145] on icon at bounding box center [813, 144] width 14 height 12
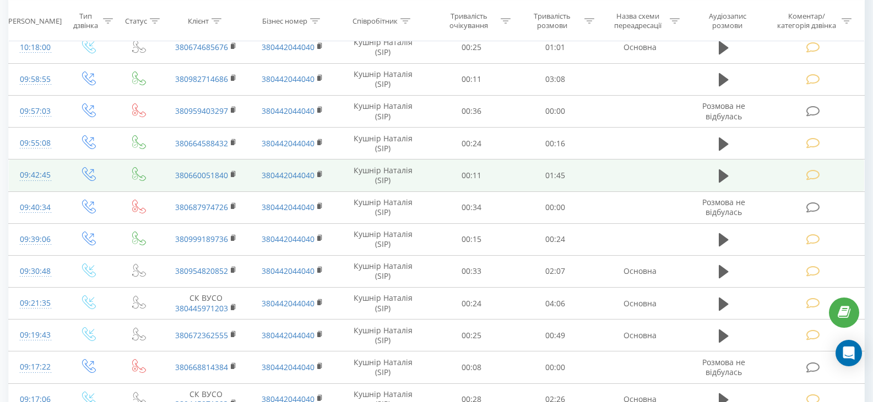
click at [810, 177] on icon at bounding box center [813, 176] width 14 height 12
click at [814, 173] on icon at bounding box center [813, 176] width 14 height 12
click at [721, 178] on icon at bounding box center [724, 176] width 10 height 13
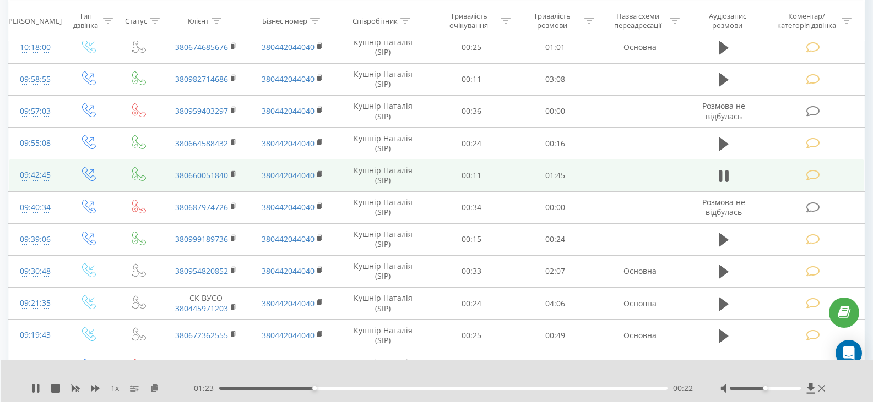
click at [812, 175] on icon at bounding box center [813, 176] width 14 height 12
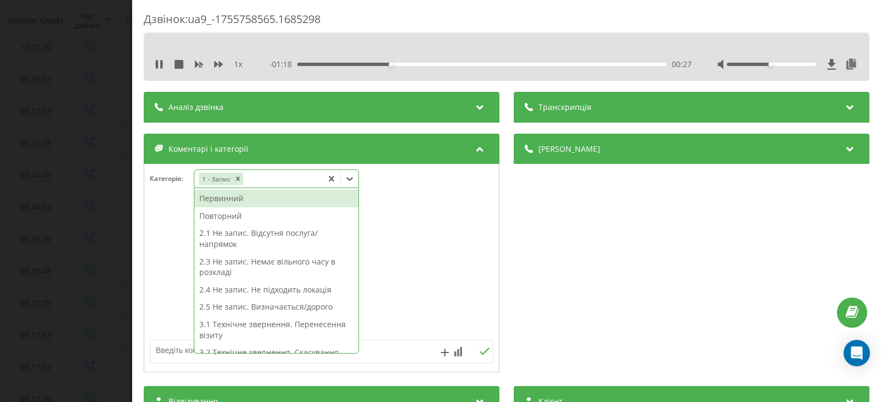
click at [349, 178] on icon at bounding box center [349, 178] width 11 height 11
click at [227, 219] on div "Повторний" at bounding box center [276, 217] width 164 height 18
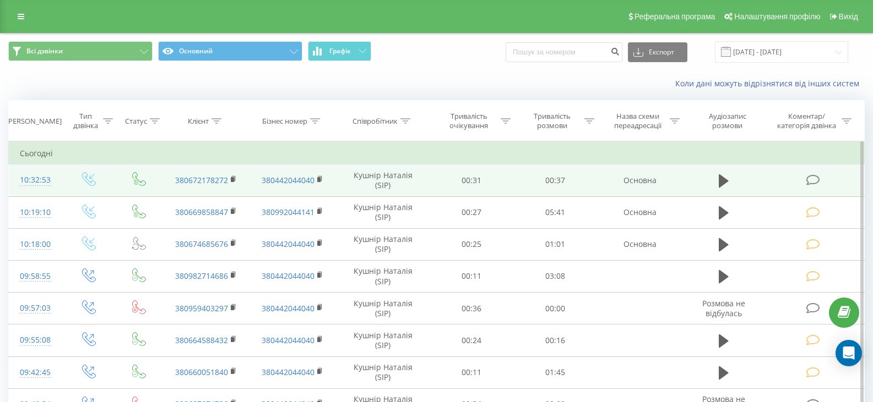
click at [814, 178] on icon at bounding box center [813, 181] width 14 height 12
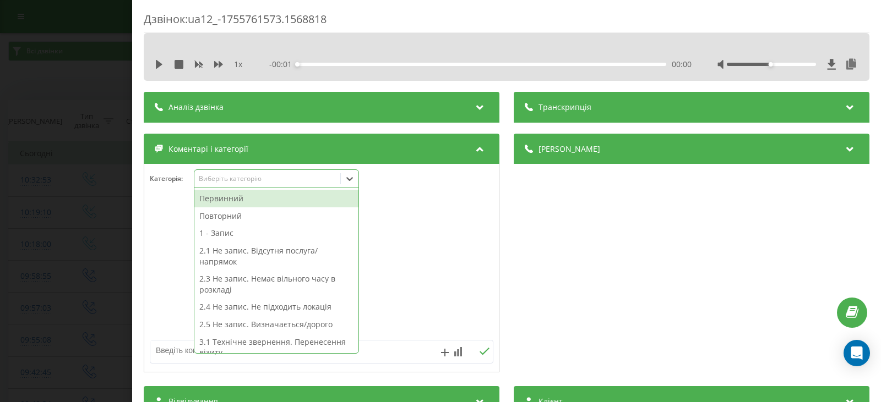
click at [347, 178] on icon at bounding box center [349, 179] width 7 height 4
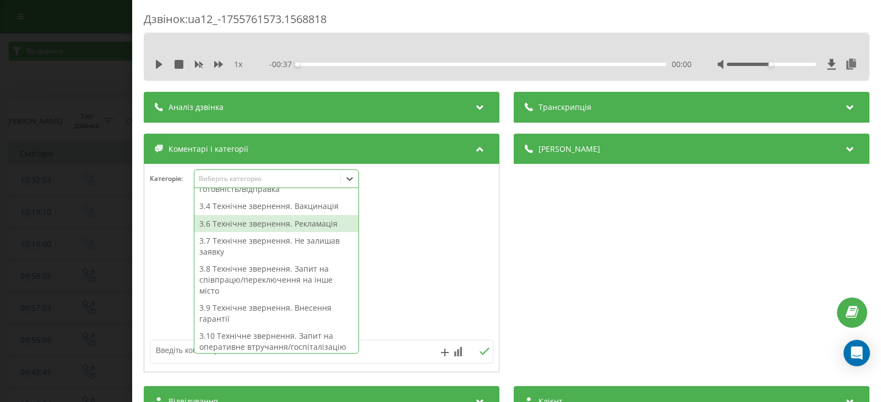
scroll to position [165, 0]
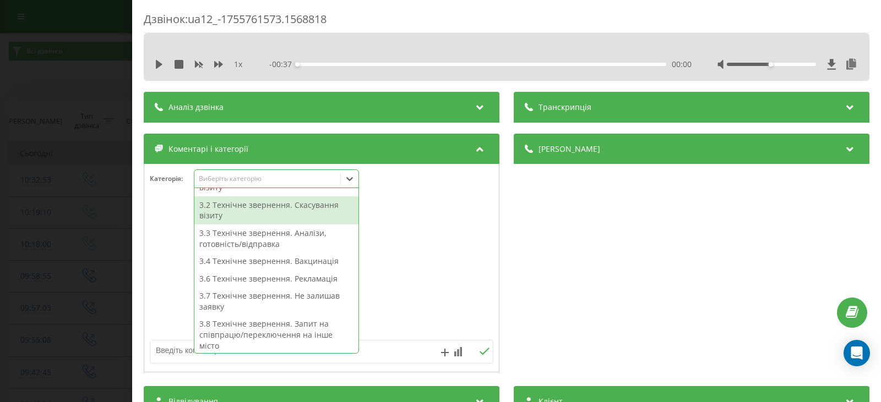
click at [292, 209] on div "3.2 Технічне звернення. Скасування візиту" at bounding box center [276, 211] width 164 height 28
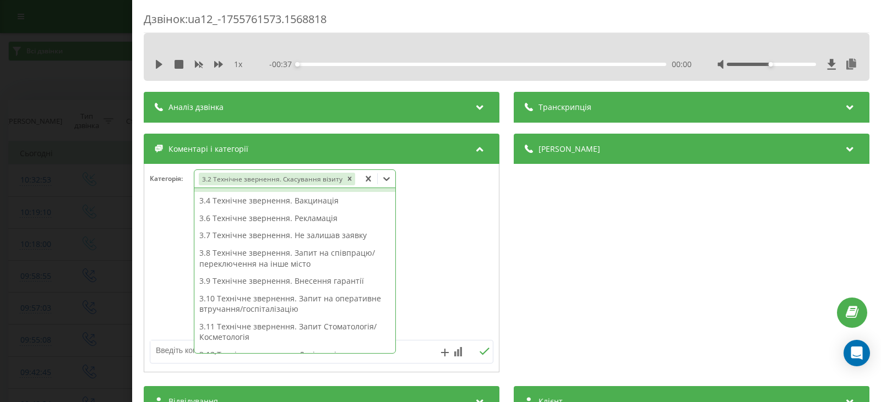
scroll to position [144, 0]
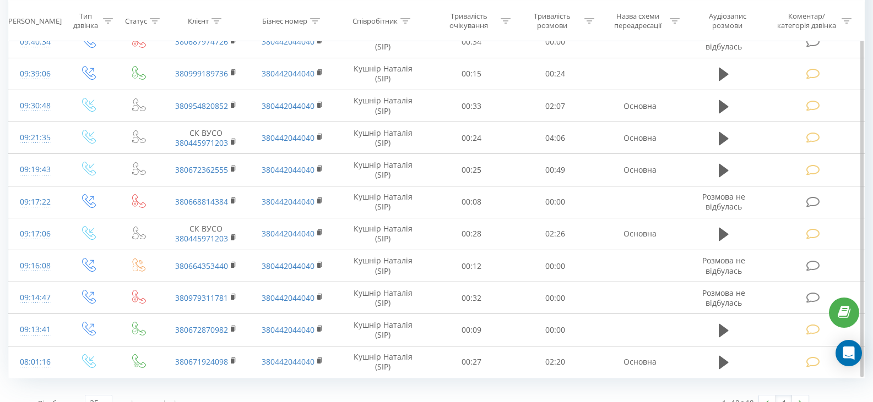
scroll to position [380, 0]
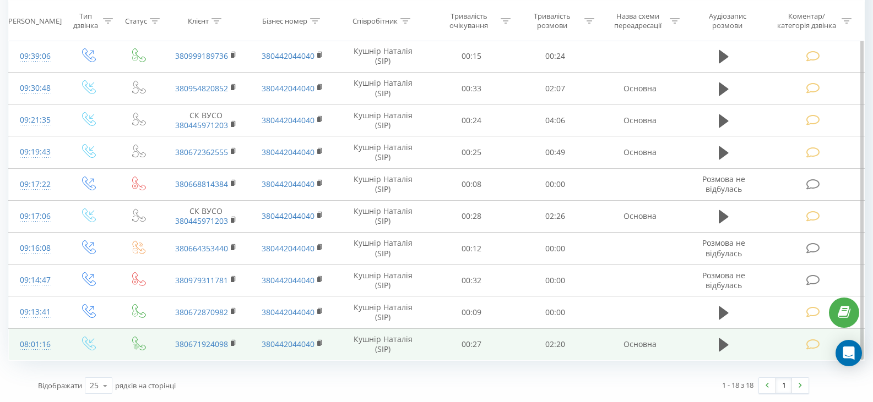
click at [810, 344] on icon at bounding box center [813, 345] width 14 height 12
click at [720, 346] on icon at bounding box center [724, 345] width 10 height 13
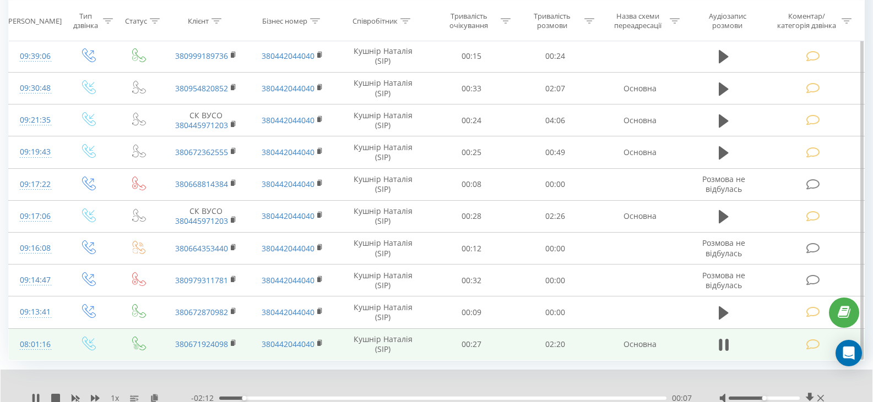
click at [720, 346] on icon at bounding box center [720, 345] width 3 height 12
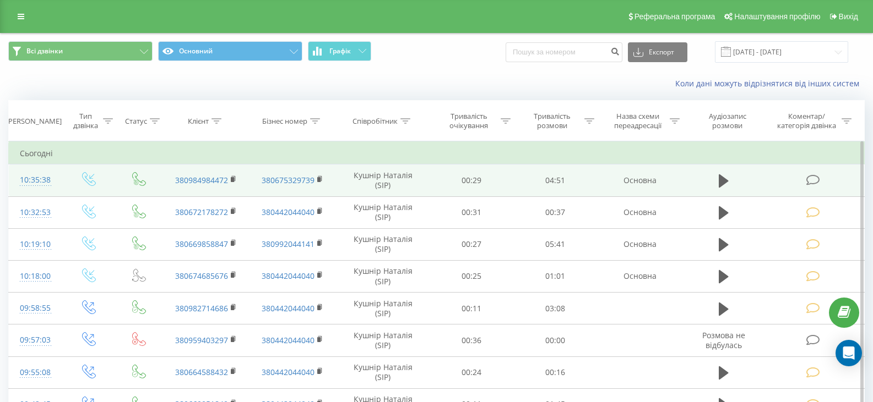
click at [815, 179] on icon at bounding box center [813, 181] width 14 height 12
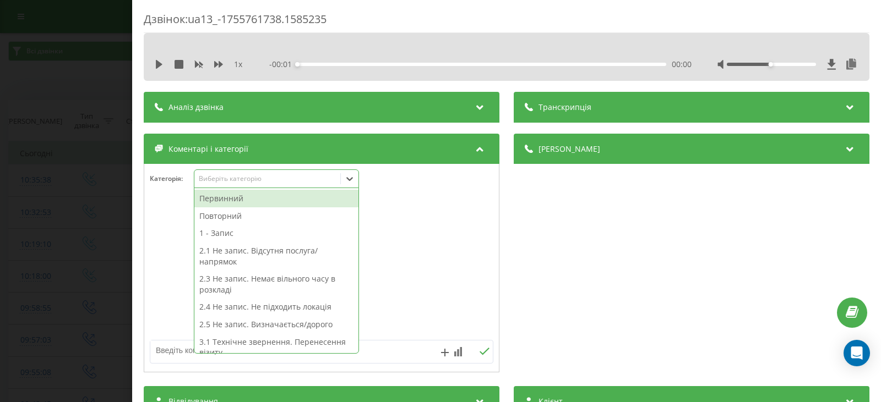
click at [348, 180] on icon at bounding box center [349, 178] width 11 height 11
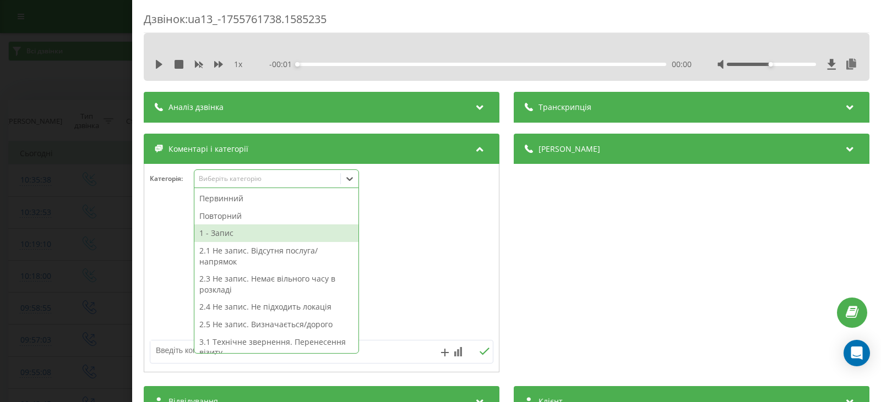
click at [221, 237] on div "1 - Запис" at bounding box center [276, 234] width 164 height 18
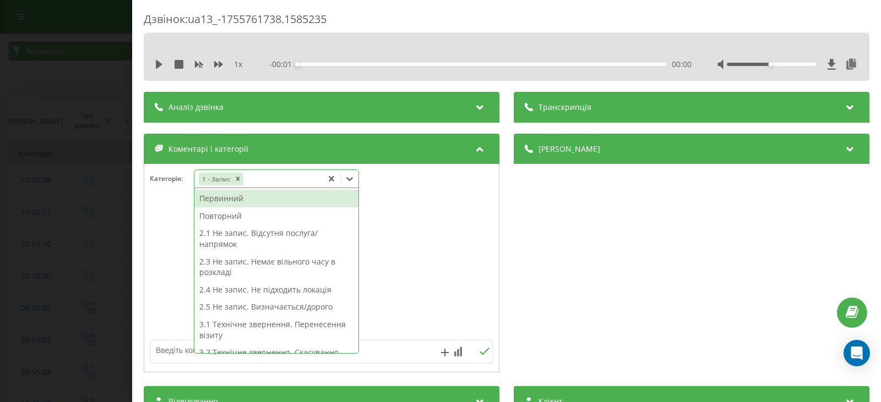
click at [224, 201] on div "Первинний" at bounding box center [276, 199] width 164 height 18
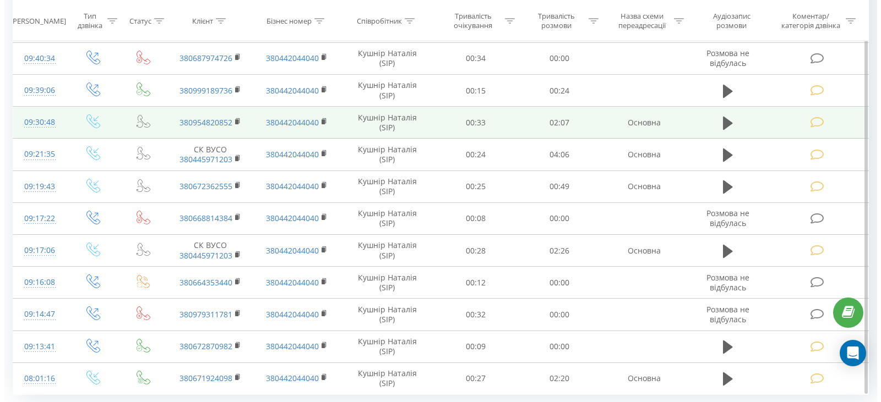
scroll to position [412, 0]
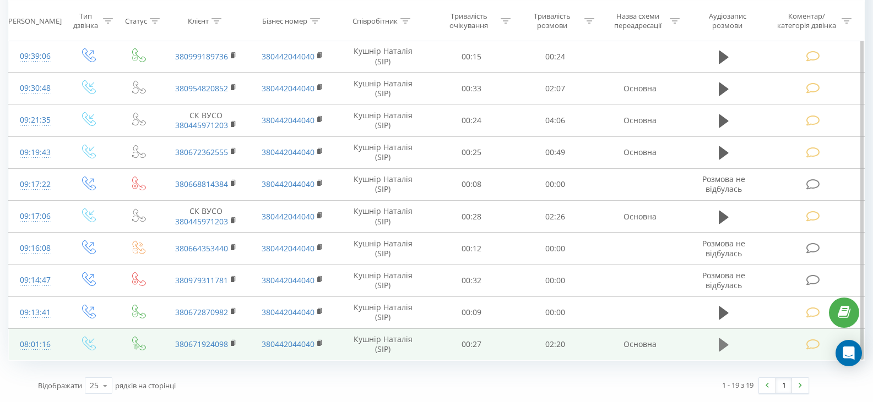
click at [726, 344] on icon at bounding box center [724, 345] width 10 height 13
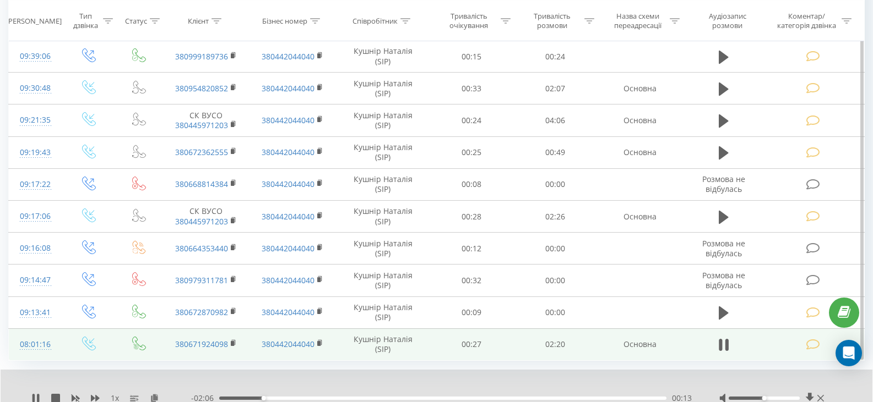
click at [726, 344] on icon at bounding box center [726, 345] width 3 height 12
click at [808, 347] on icon at bounding box center [813, 345] width 14 height 12
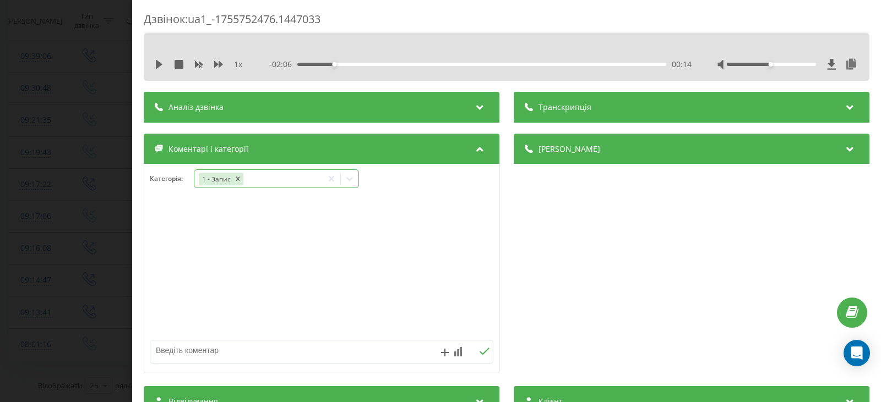
click at [352, 179] on icon at bounding box center [349, 179] width 7 height 4
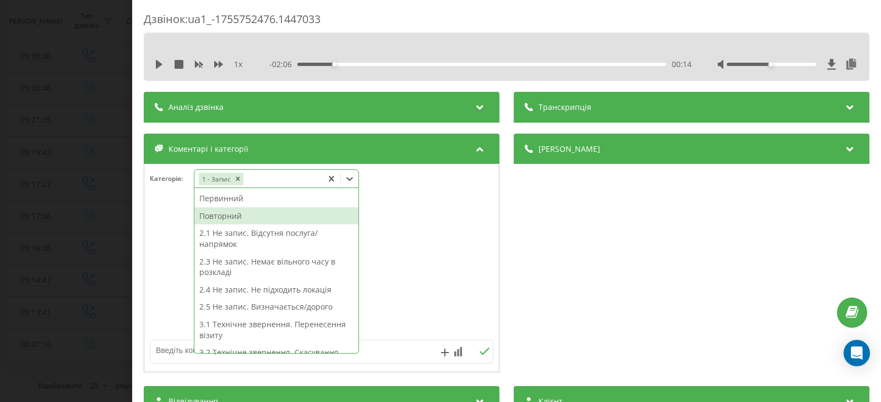
click at [218, 217] on div "Повторний" at bounding box center [276, 217] width 164 height 18
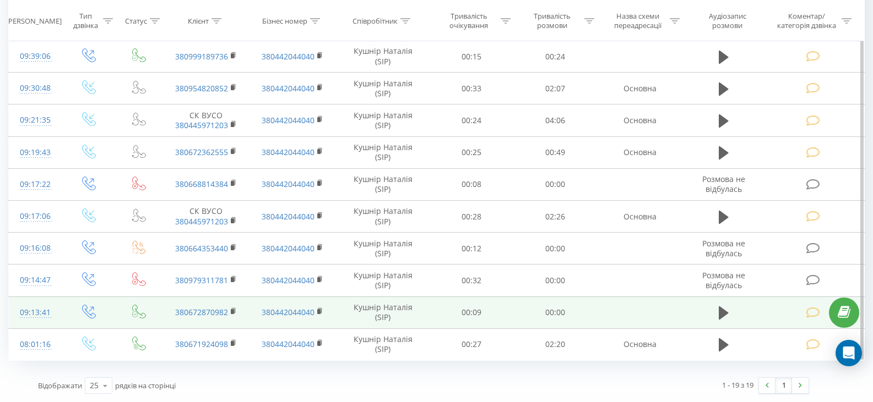
click at [812, 309] on icon at bounding box center [813, 313] width 14 height 12
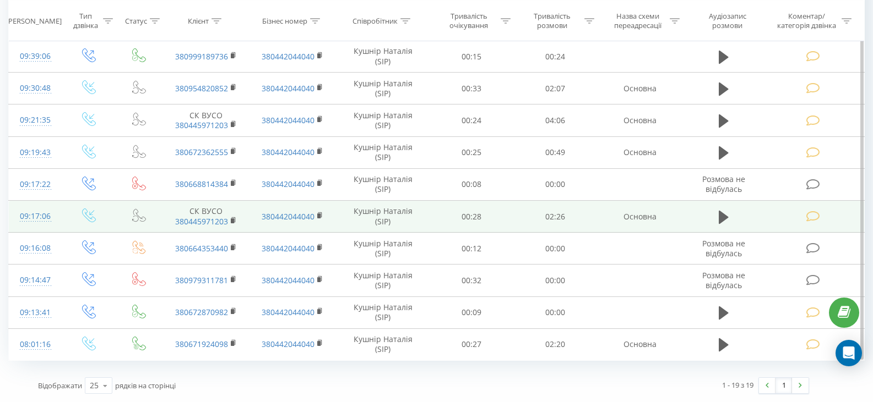
click at [813, 217] on icon at bounding box center [813, 217] width 14 height 12
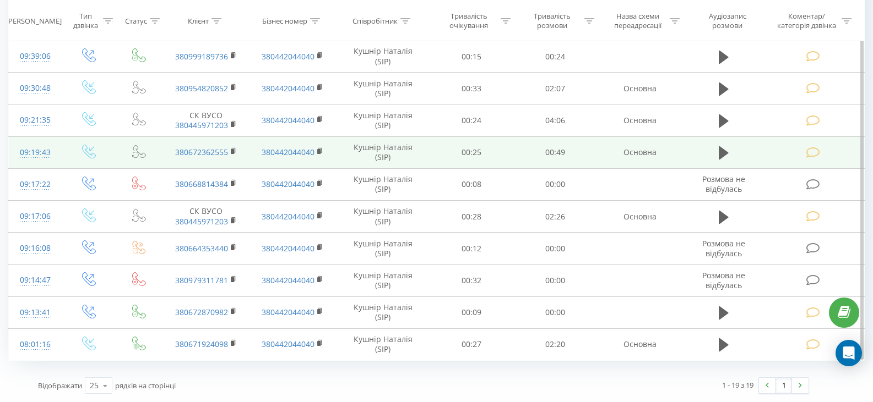
click at [810, 151] on icon at bounding box center [813, 153] width 14 height 12
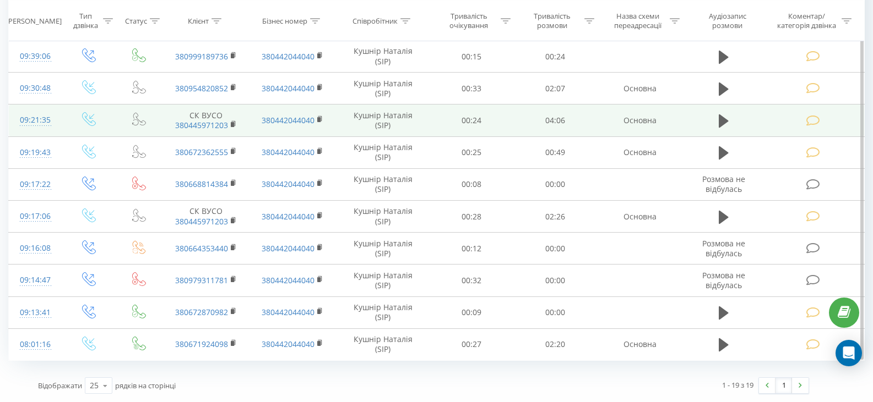
click at [809, 118] on icon at bounding box center [813, 121] width 14 height 12
click at [719, 119] on icon at bounding box center [724, 121] width 10 height 13
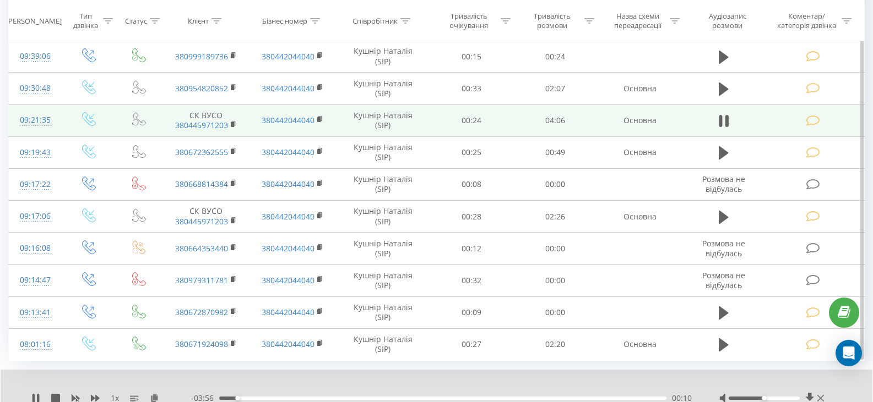
click at [812, 121] on icon at bounding box center [813, 121] width 14 height 12
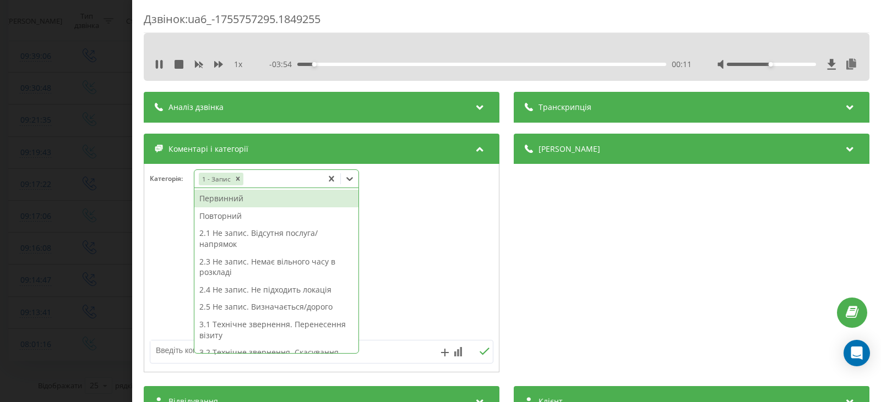
click at [351, 182] on icon at bounding box center [349, 178] width 11 height 11
click at [229, 217] on div "Повторний" at bounding box center [276, 217] width 164 height 18
click at [226, 217] on div "Повторний" at bounding box center [276, 217] width 164 height 18
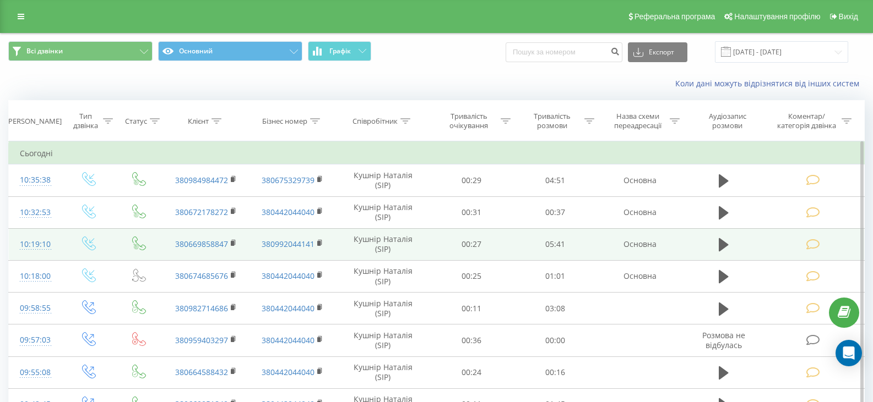
click at [809, 243] on icon at bounding box center [813, 245] width 14 height 12
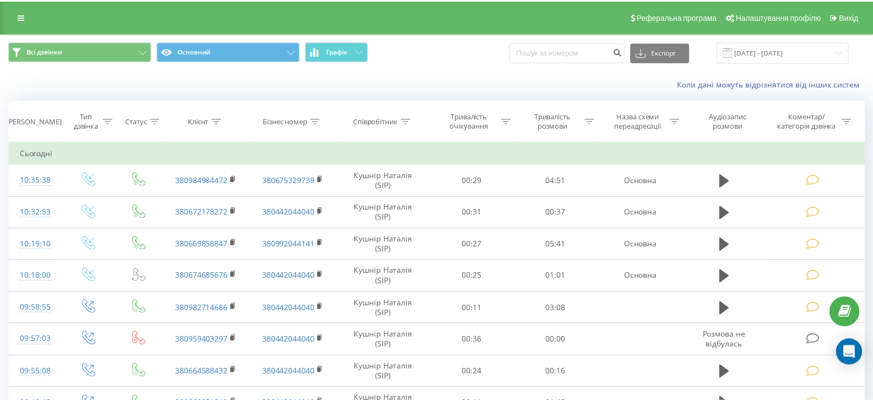
scroll to position [412, 0]
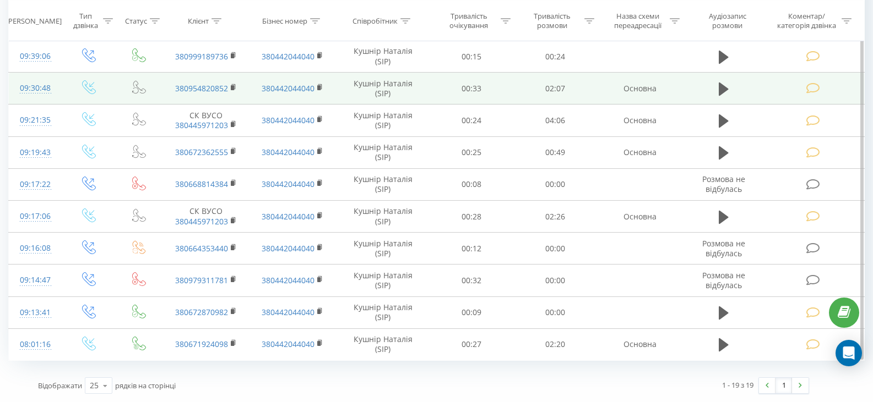
click at [808, 89] on icon at bounding box center [813, 89] width 14 height 12
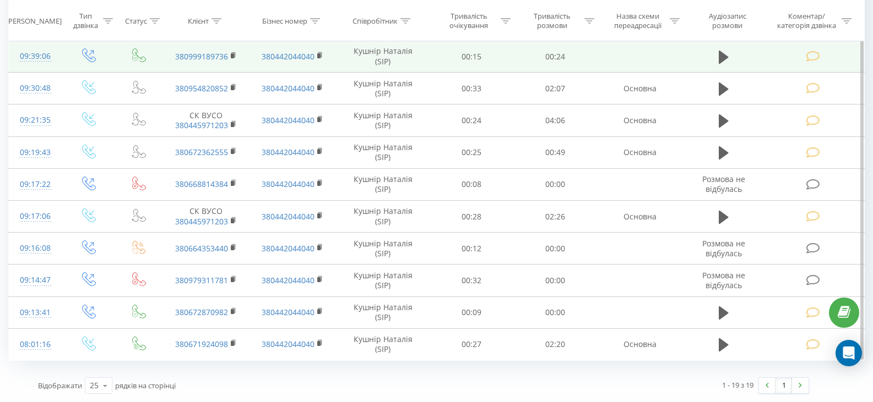
click at [810, 55] on icon at bounding box center [813, 57] width 14 height 12
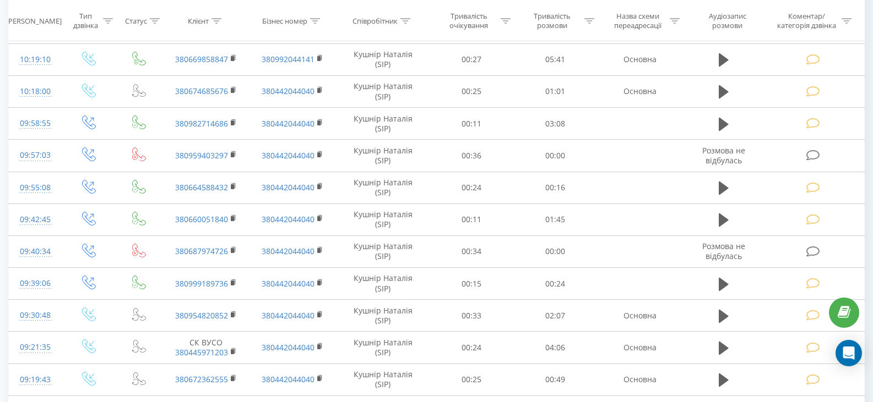
scroll to position [155, 0]
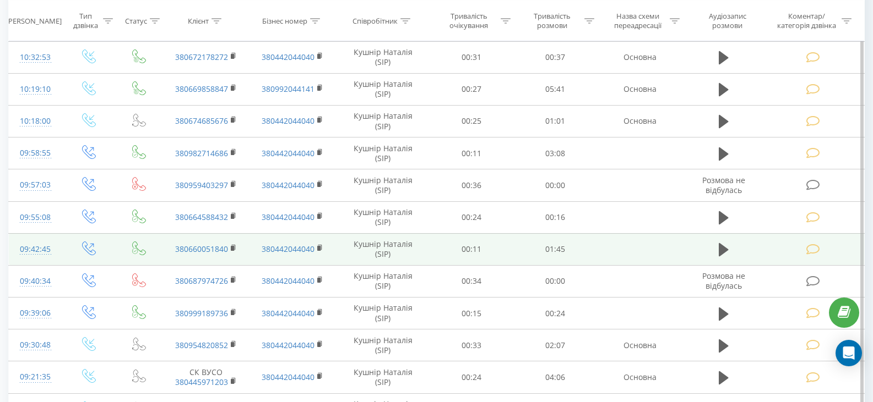
click at [809, 248] on icon at bounding box center [813, 250] width 14 height 12
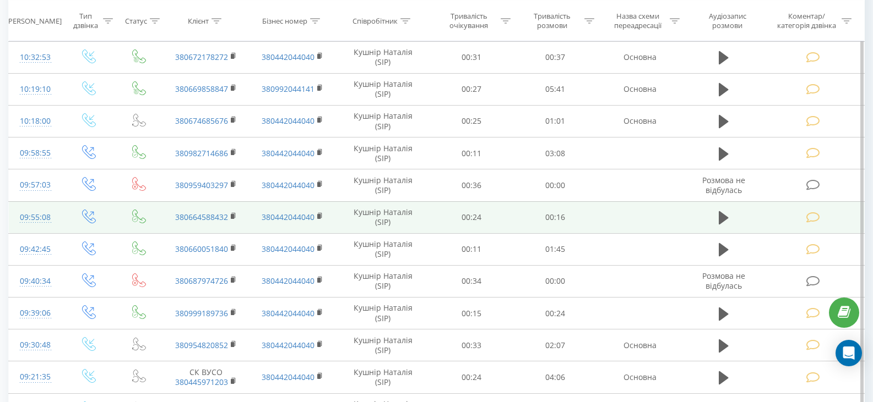
click at [811, 220] on icon at bounding box center [813, 218] width 14 height 12
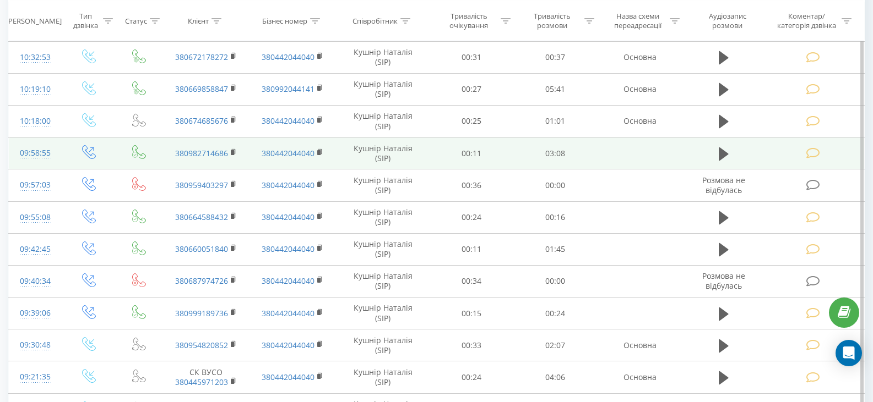
click at [813, 156] on icon at bounding box center [813, 154] width 14 height 12
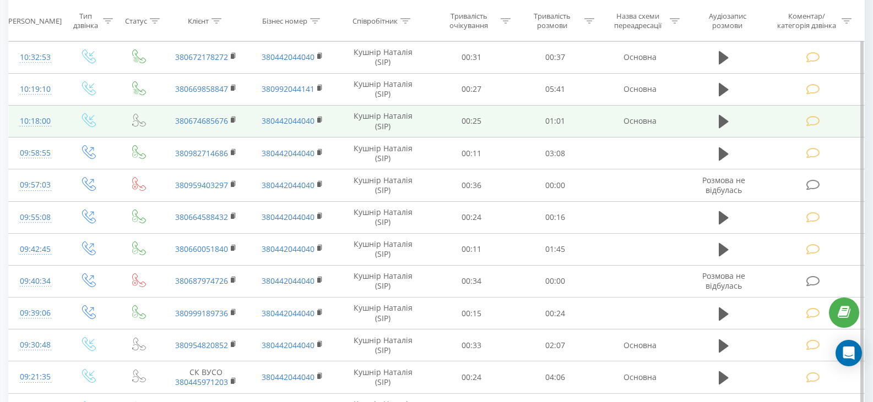
click at [811, 117] on icon at bounding box center [813, 122] width 14 height 12
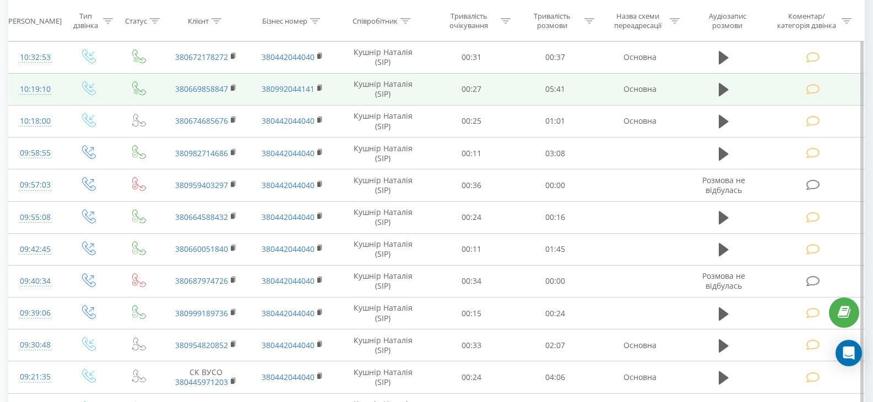
click at [813, 88] on icon at bounding box center [813, 90] width 14 height 12
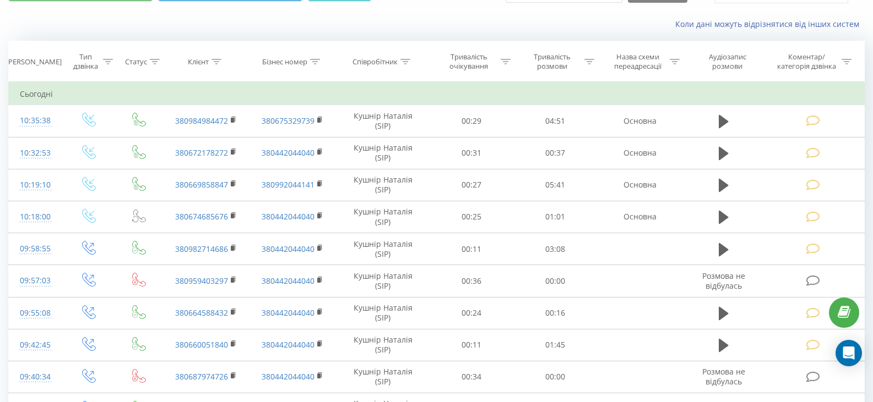
scroll to position [48, 0]
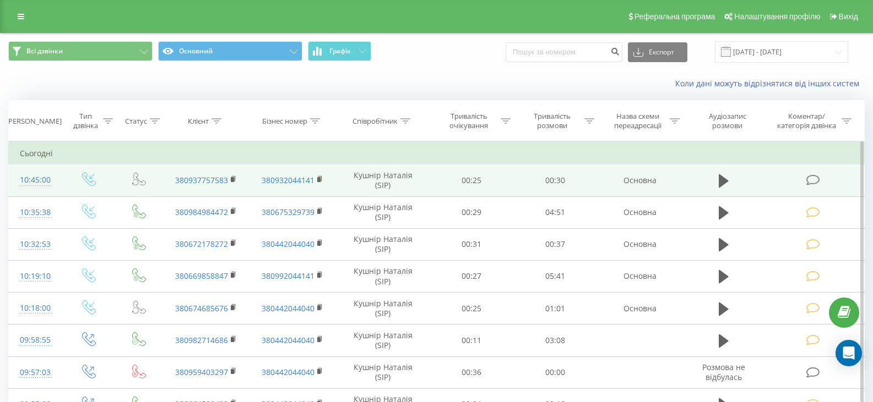
click at [813, 178] on icon at bounding box center [813, 181] width 14 height 12
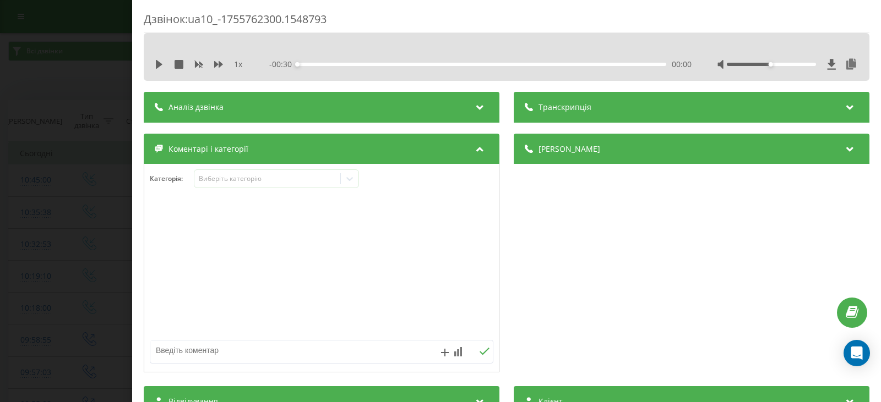
click at [208, 351] on textarea at bounding box center [287, 351] width 274 height 20
click at [288, 348] on textarea "технічне звернення. уточнення" at bounding box center [287, 351] width 274 height 20
type textarea "технічне звернення. уточнення по запису"
click at [483, 351] on icon at bounding box center [484, 352] width 10 height 8
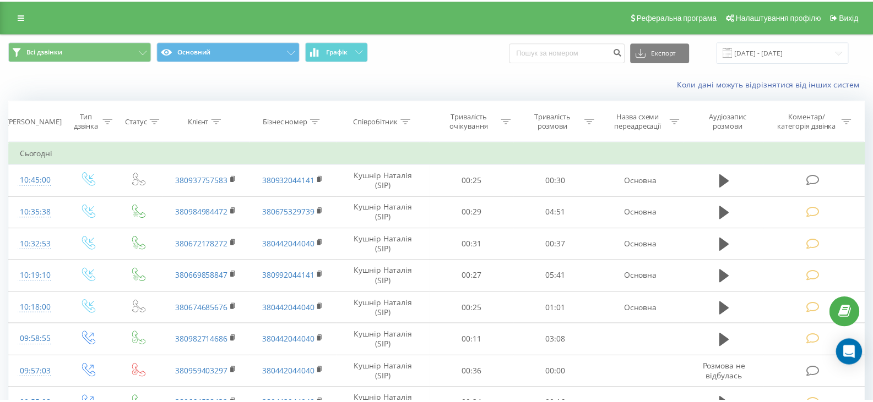
scroll to position [48, 0]
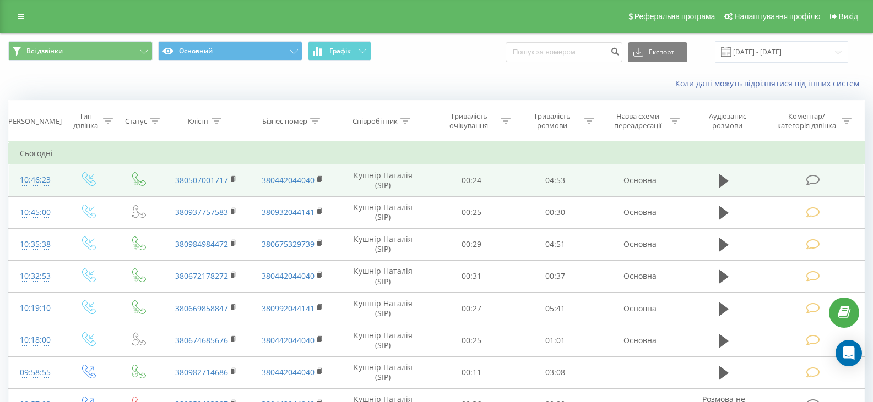
click at [812, 182] on icon at bounding box center [813, 181] width 14 height 12
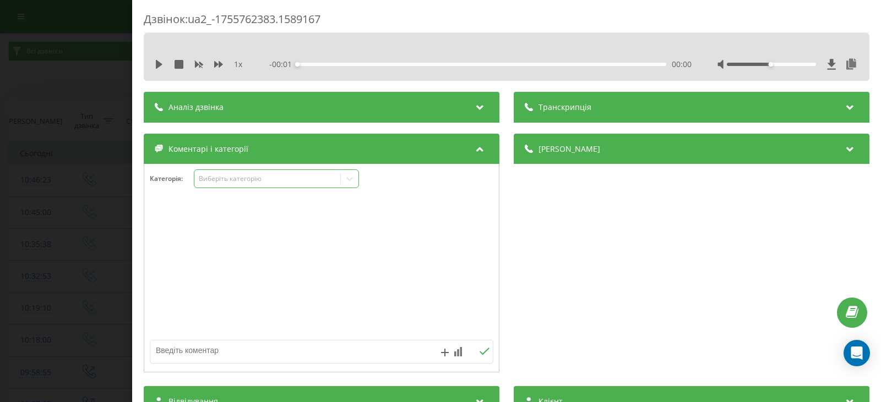
click at [348, 182] on icon at bounding box center [349, 178] width 11 height 11
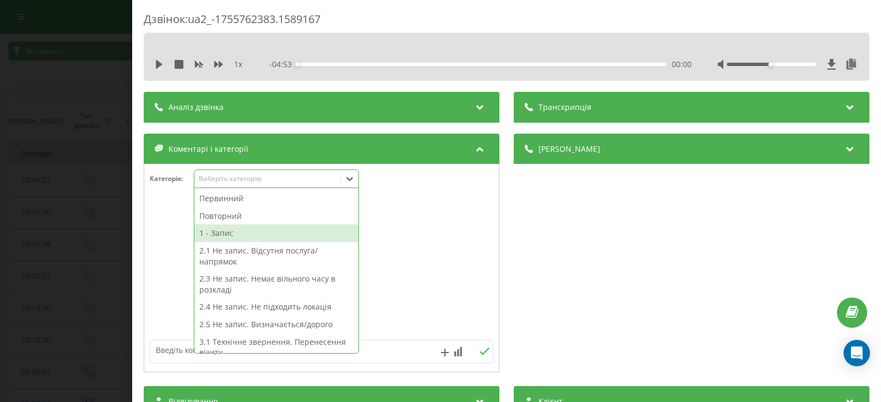
click at [217, 233] on div "1 - Запис" at bounding box center [276, 234] width 164 height 18
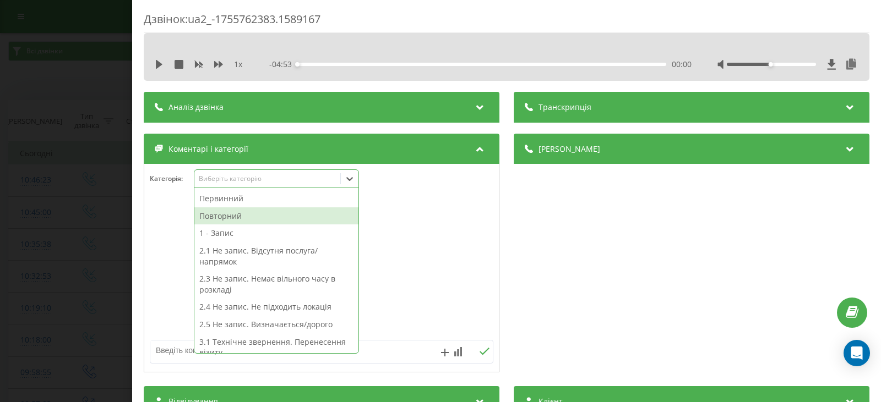
click at [223, 214] on div "Повторний" at bounding box center [276, 217] width 164 height 18
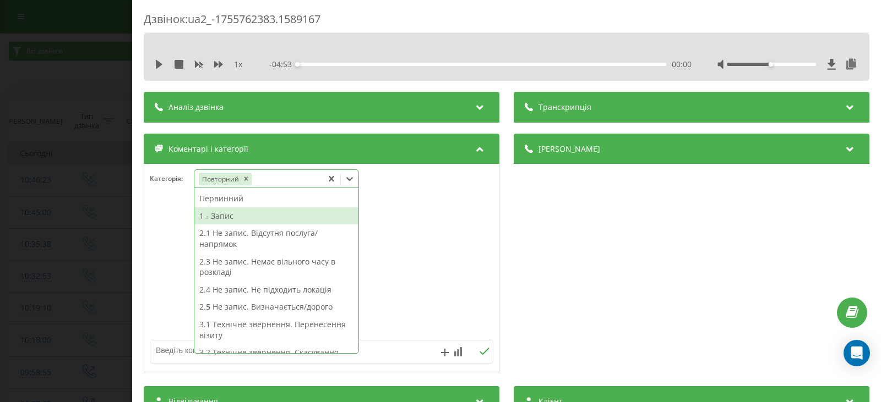
click at [222, 215] on div "1 - Запис" at bounding box center [276, 217] width 164 height 18
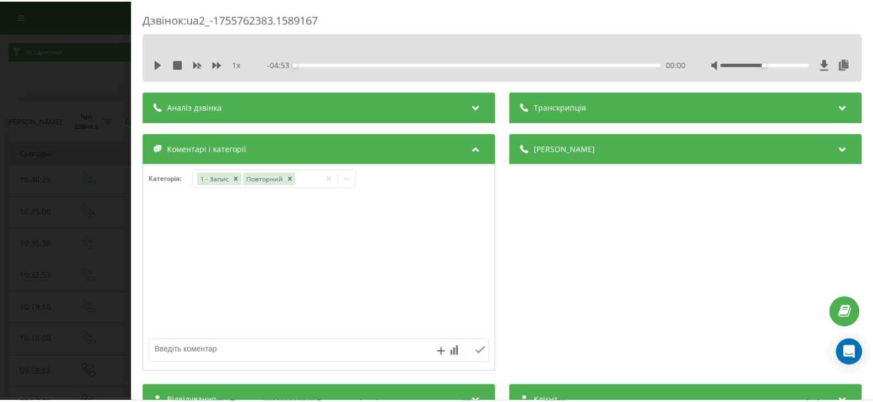
scroll to position [48, 0]
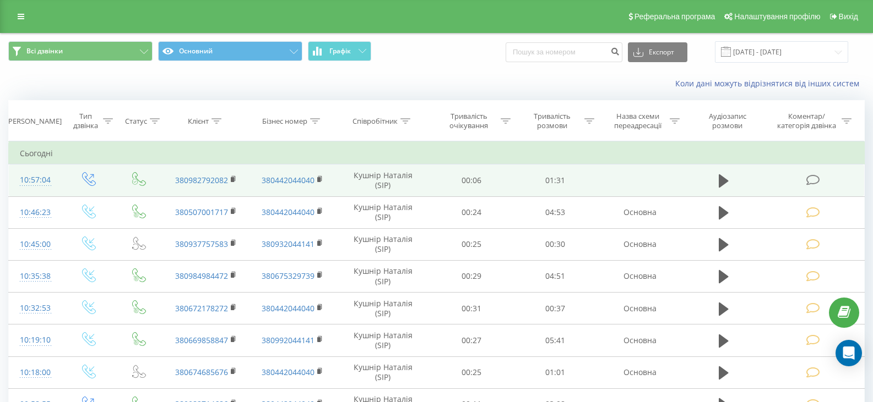
click at [806, 179] on icon at bounding box center [813, 181] width 14 height 12
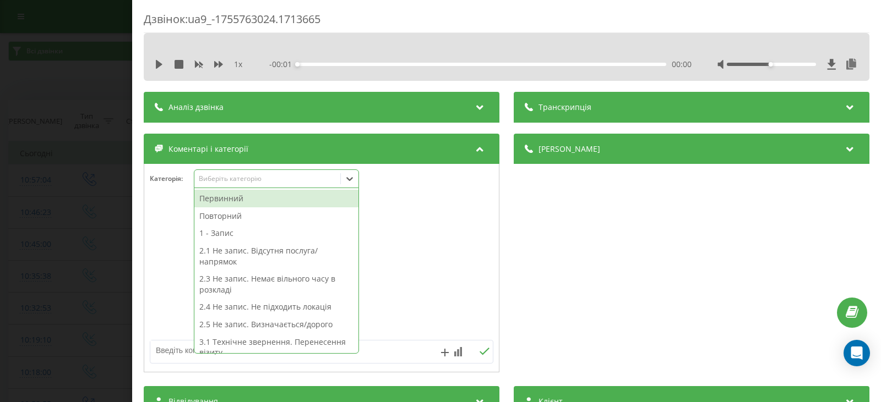
click at [348, 179] on icon at bounding box center [349, 179] width 7 height 4
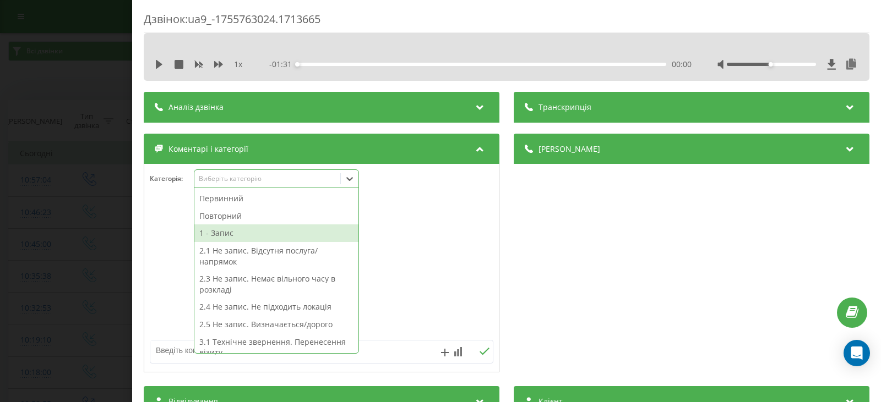
click at [229, 231] on div "1 - Запис" at bounding box center [276, 234] width 164 height 18
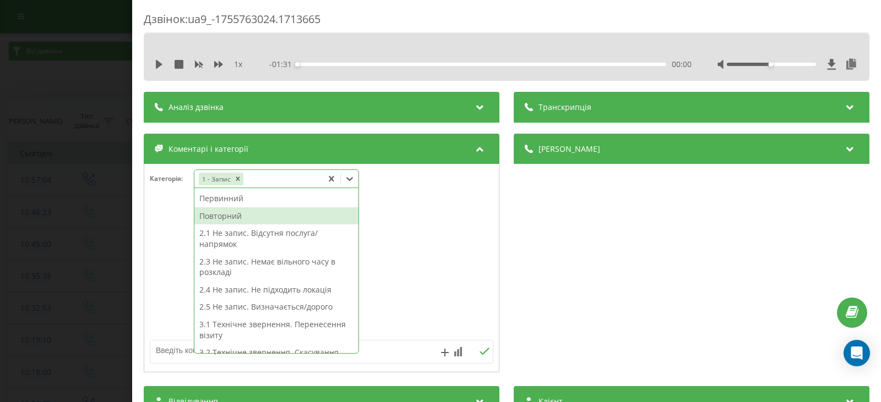
click at [221, 216] on div "Повторний" at bounding box center [276, 217] width 164 height 18
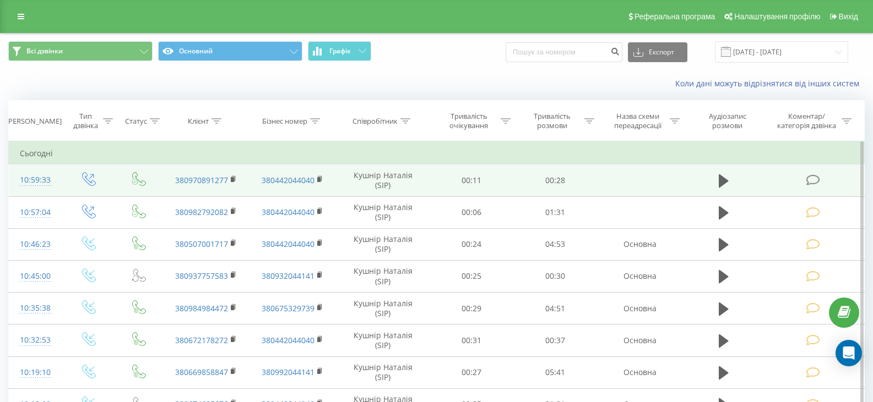
click at [815, 179] on icon at bounding box center [813, 181] width 14 height 12
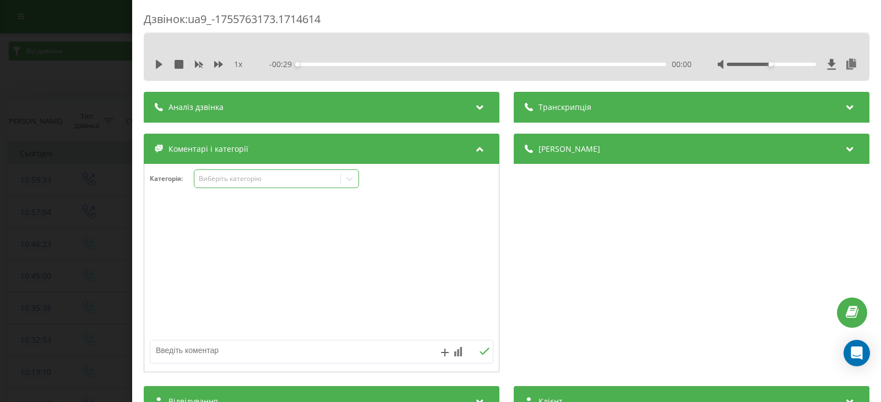
click at [349, 180] on icon at bounding box center [349, 178] width 11 height 11
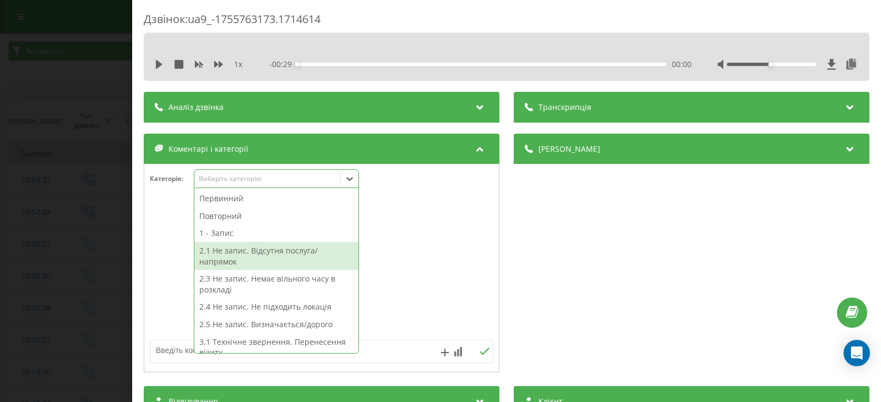
click at [226, 249] on div "2.1 Не запис. Відсутня послуга/напрямок" at bounding box center [276, 256] width 164 height 28
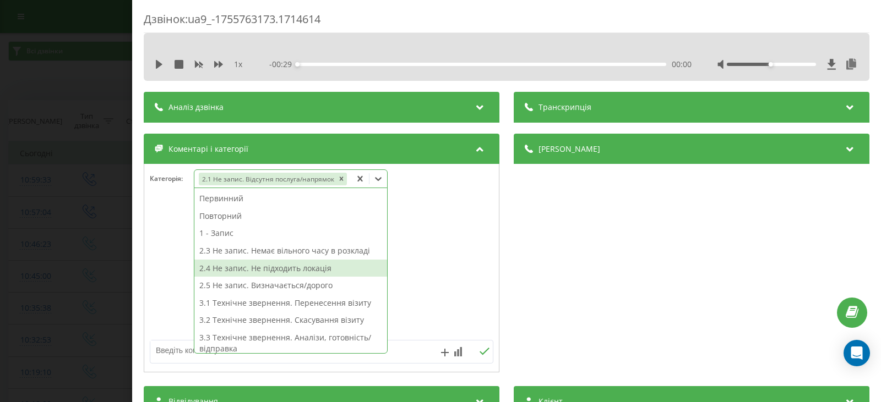
click at [173, 352] on textarea at bounding box center [287, 351] width 274 height 20
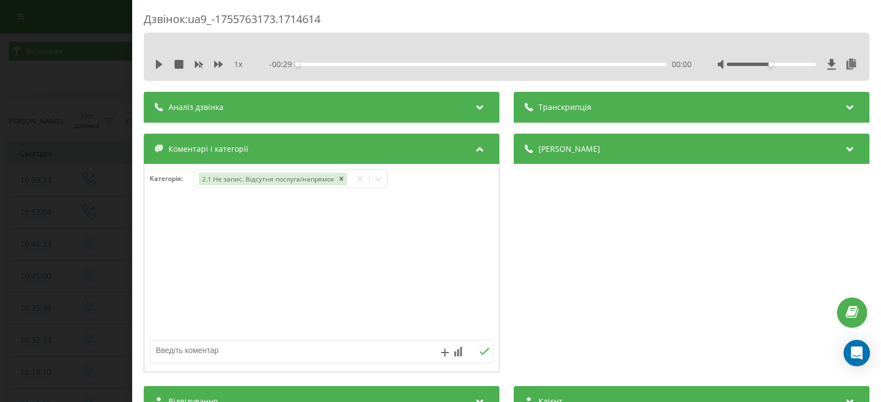
click at [171, 349] on textarea at bounding box center [287, 351] width 274 height 20
type textarea "дитячий стомат"
click at [479, 350] on icon at bounding box center [484, 352] width 10 height 8
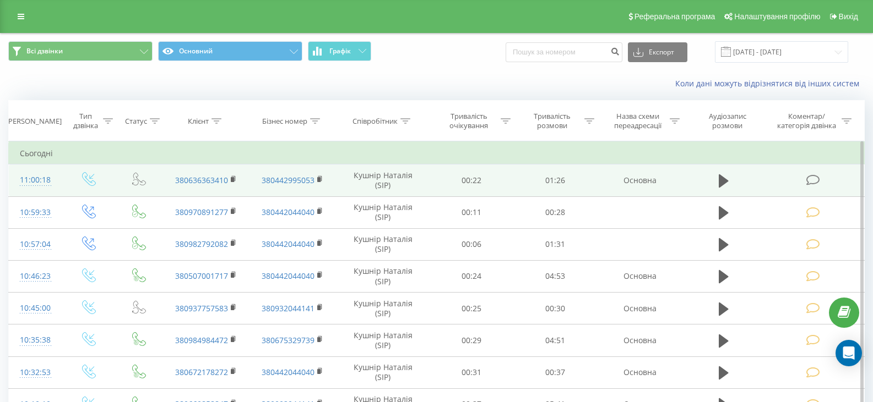
click at [815, 177] on icon at bounding box center [813, 181] width 14 height 12
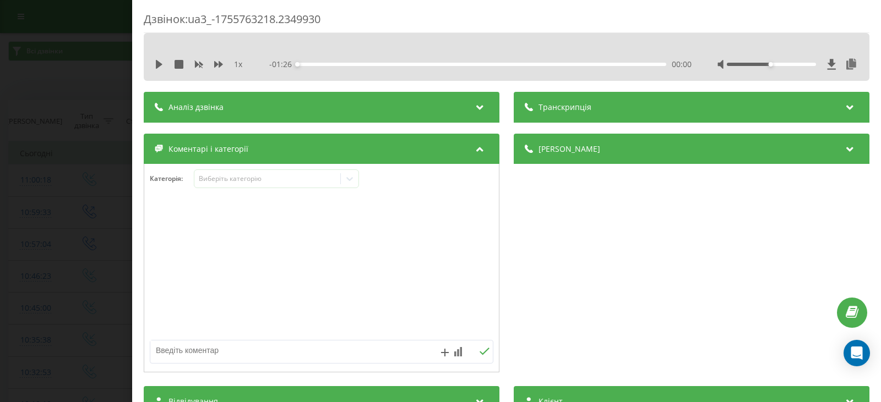
click at [173, 351] on textarea at bounding box center [287, 351] width 274 height 20
click at [183, 357] on textarea at bounding box center [287, 351] width 274 height 20
type textarea "технічне звнрнення. уточнення ро запису"
click at [481, 350] on icon at bounding box center [484, 352] width 10 height 8
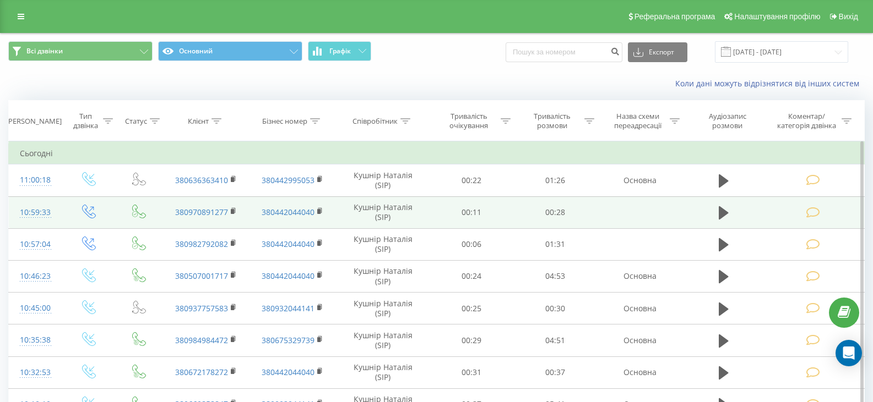
click at [813, 210] on icon at bounding box center [813, 213] width 14 height 12
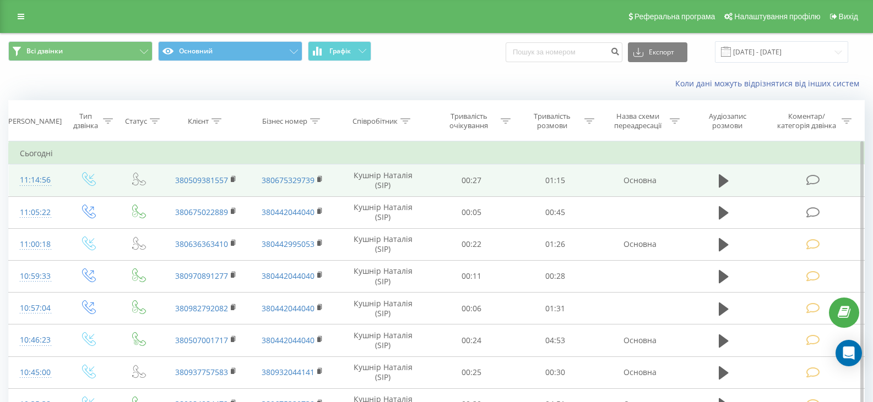
click at [815, 179] on icon at bounding box center [813, 181] width 14 height 12
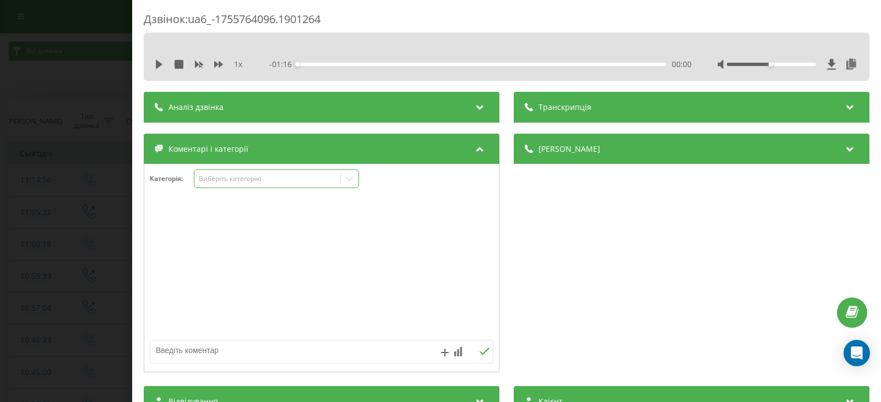
click at [351, 177] on icon at bounding box center [349, 178] width 11 height 11
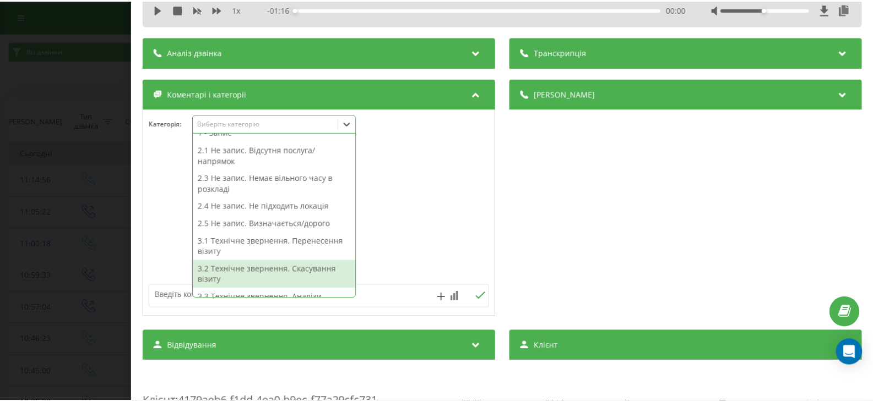
scroll to position [36, 0]
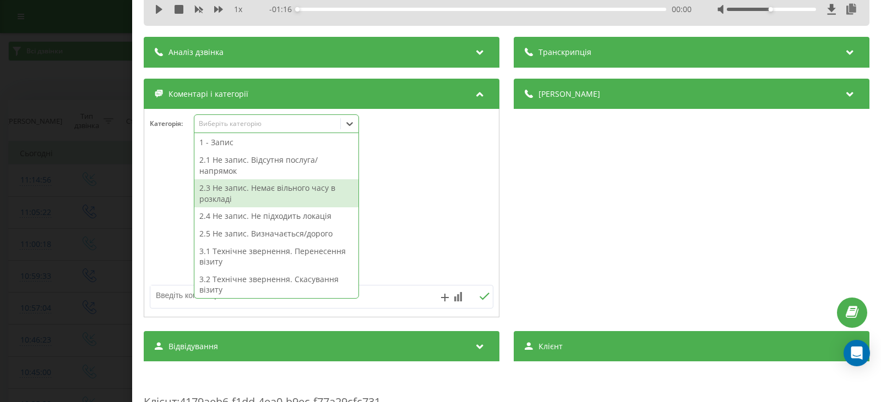
click at [268, 185] on div "2.3 Не запис. Немає вільного часу в розкладі" at bounding box center [276, 193] width 164 height 28
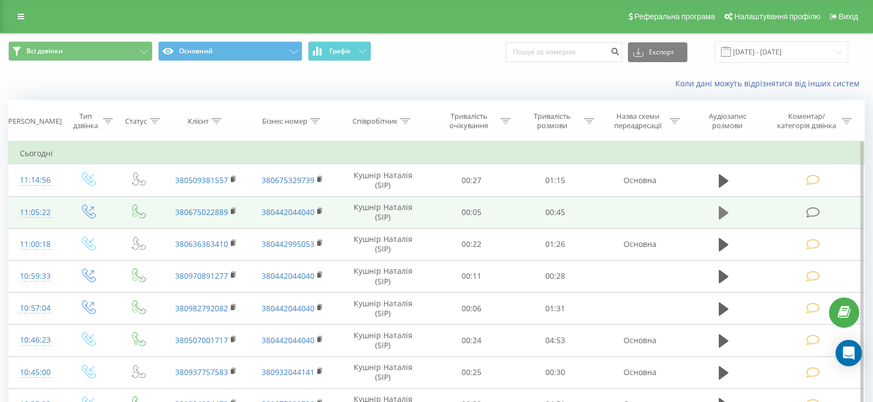
click at [721, 211] on icon at bounding box center [724, 212] width 10 height 13
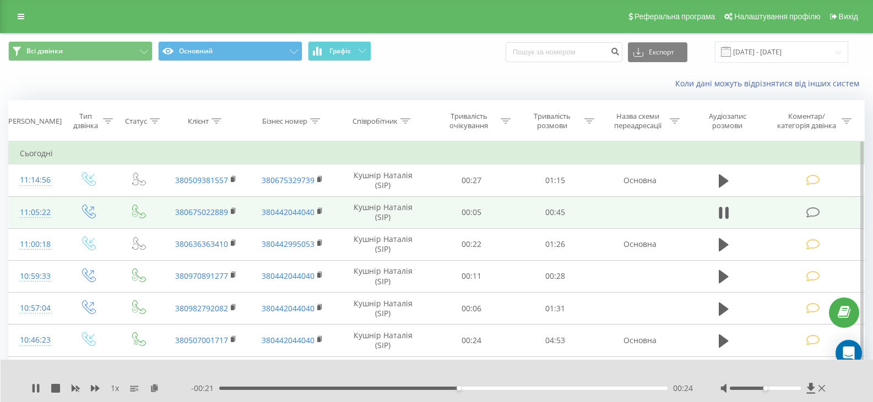
click at [815, 212] on icon at bounding box center [813, 213] width 14 height 12
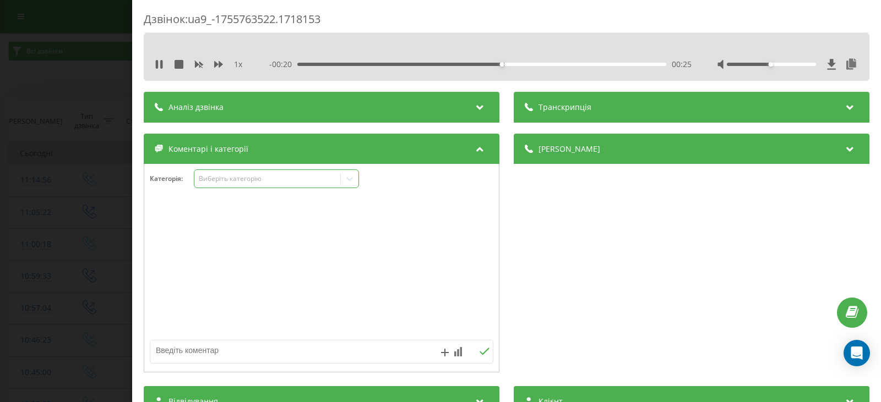
click at [350, 180] on icon at bounding box center [349, 179] width 7 height 4
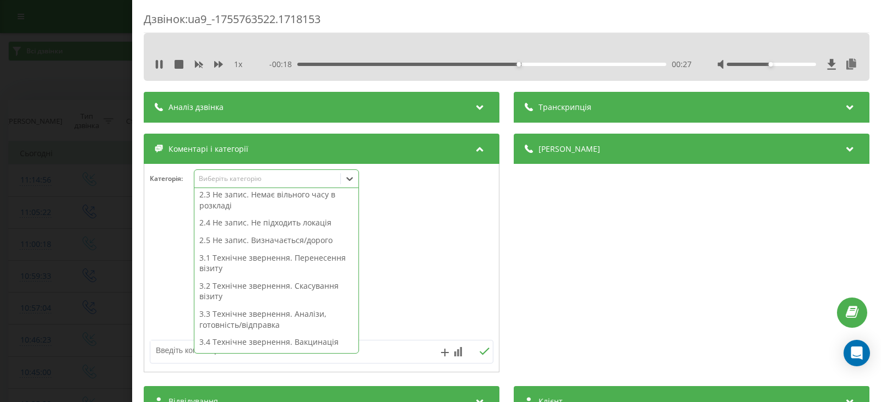
scroll to position [110, 0]
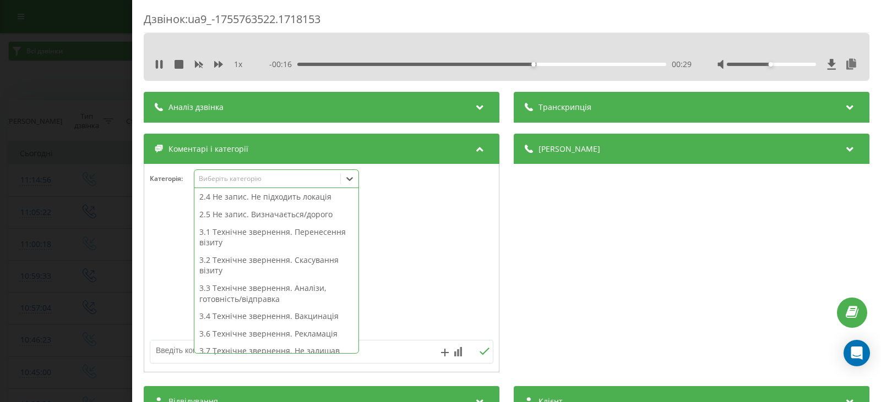
click at [243, 235] on div "3.1 Технічне звернення. Перенесення візиту" at bounding box center [276, 238] width 164 height 28
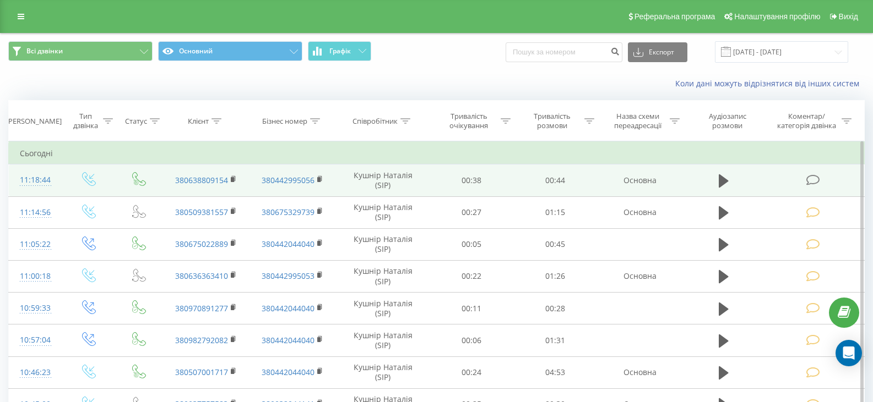
click at [812, 181] on icon at bounding box center [813, 181] width 14 height 12
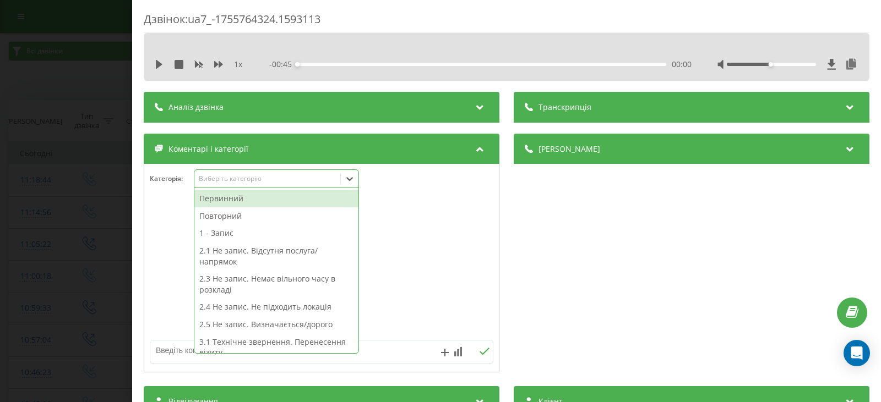
click at [351, 179] on icon at bounding box center [349, 179] width 7 height 4
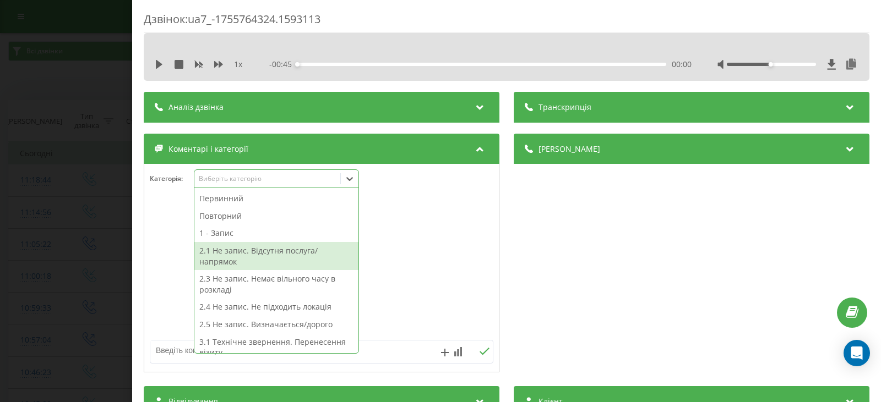
click at [222, 257] on div "2.1 Не запис. Відсутня послуга/напрямок" at bounding box center [276, 256] width 164 height 28
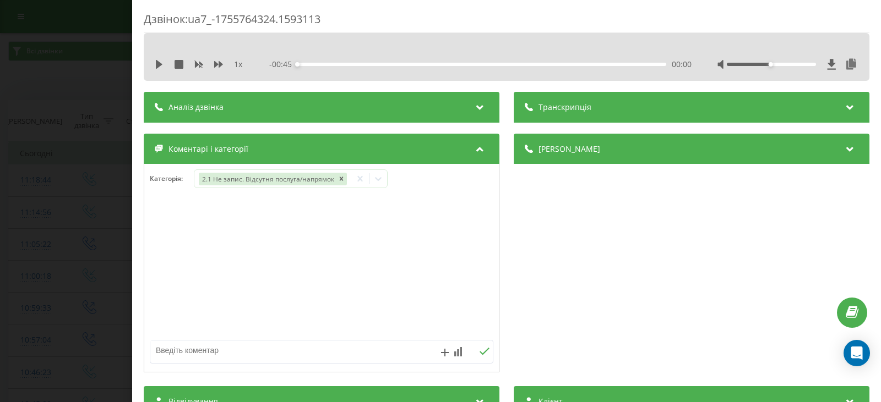
click at [188, 350] on textarea at bounding box center [287, 351] width 274 height 20
type textarea "дитячий ортопед-травматолог"
click at [479, 353] on icon at bounding box center [484, 352] width 10 height 8
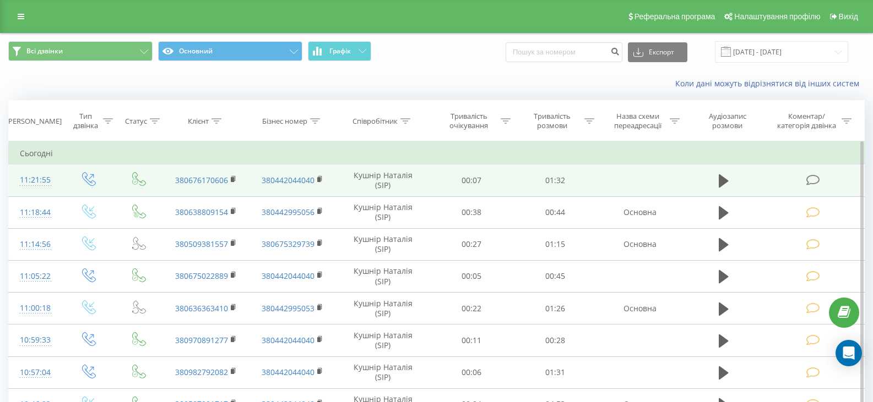
click at [810, 181] on icon at bounding box center [813, 181] width 14 height 12
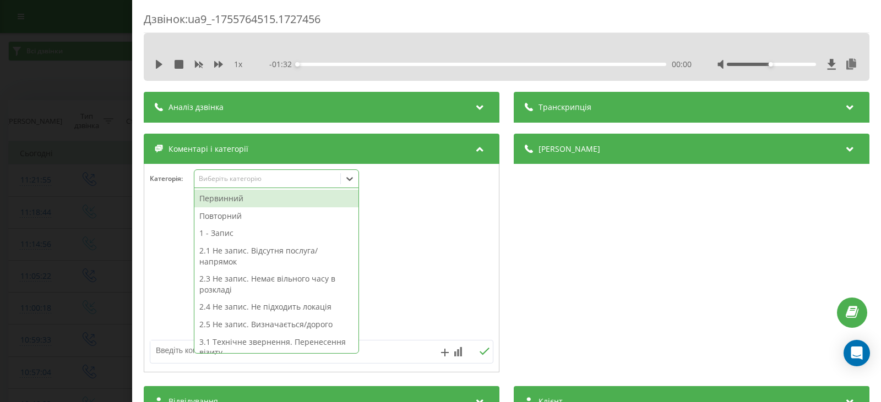
click at [353, 176] on icon at bounding box center [349, 178] width 11 height 11
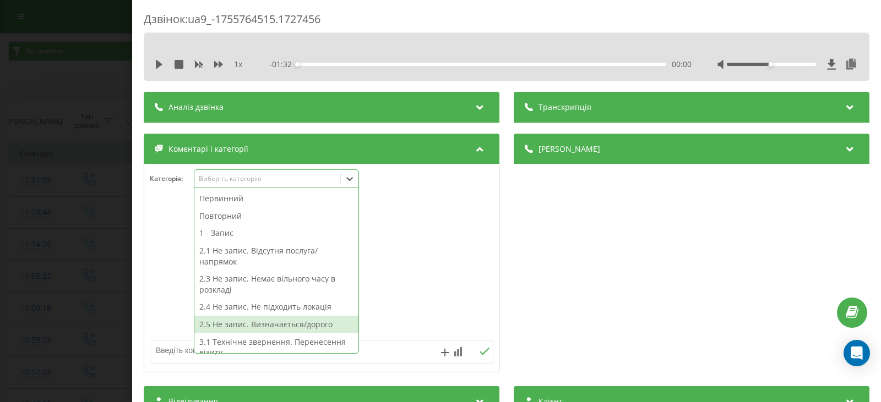
click at [265, 328] on div "2.5 Не запис. Визначається/дорого" at bounding box center [276, 325] width 164 height 18
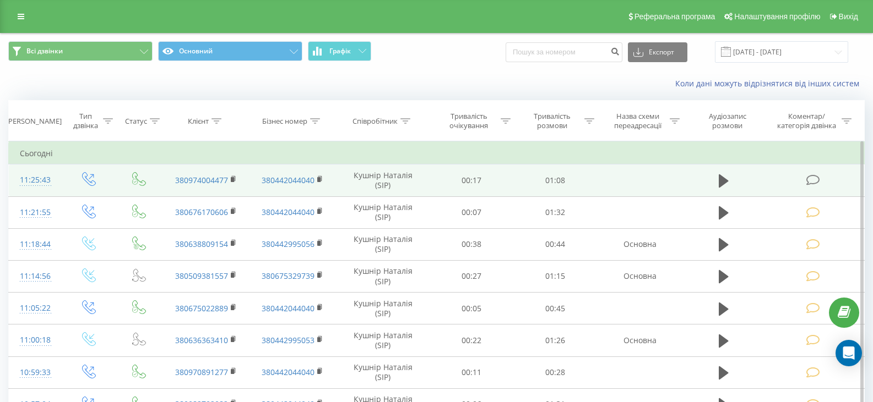
click at [814, 178] on icon at bounding box center [813, 181] width 14 height 12
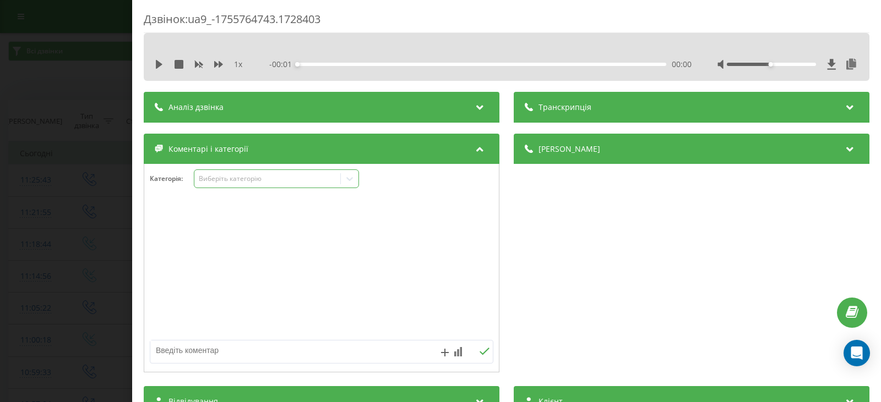
click at [349, 180] on icon at bounding box center [349, 178] width 11 height 11
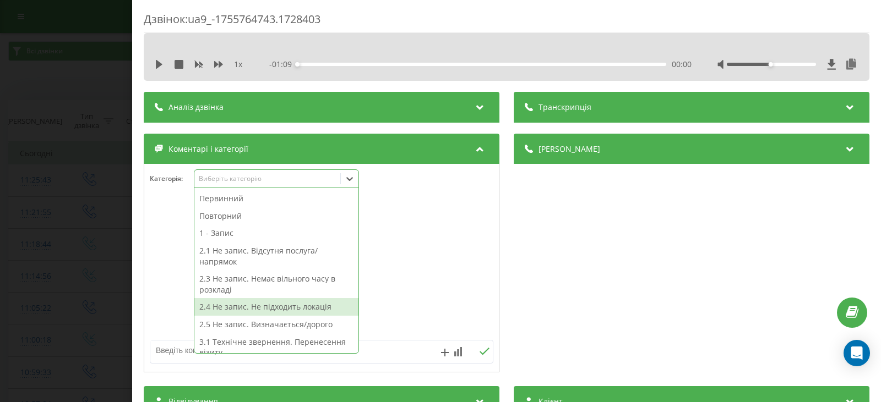
click at [239, 308] on div "2.4 Не запис. Не підходить локація" at bounding box center [276, 307] width 164 height 18
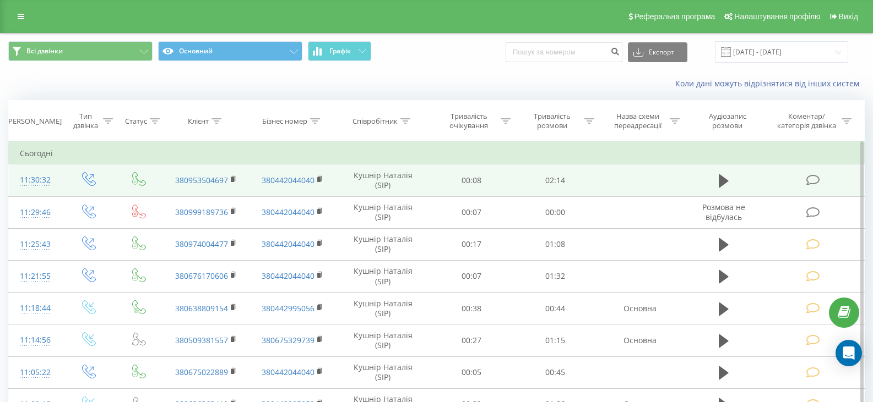
click at [813, 182] on icon at bounding box center [813, 181] width 14 height 12
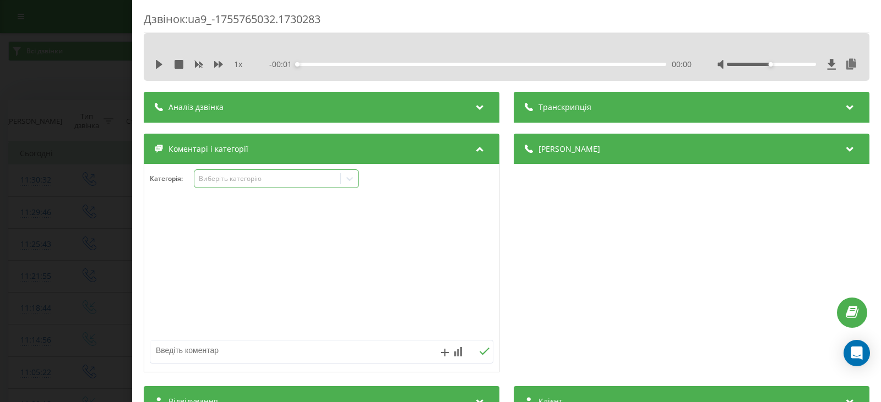
click at [352, 182] on icon at bounding box center [349, 178] width 11 height 11
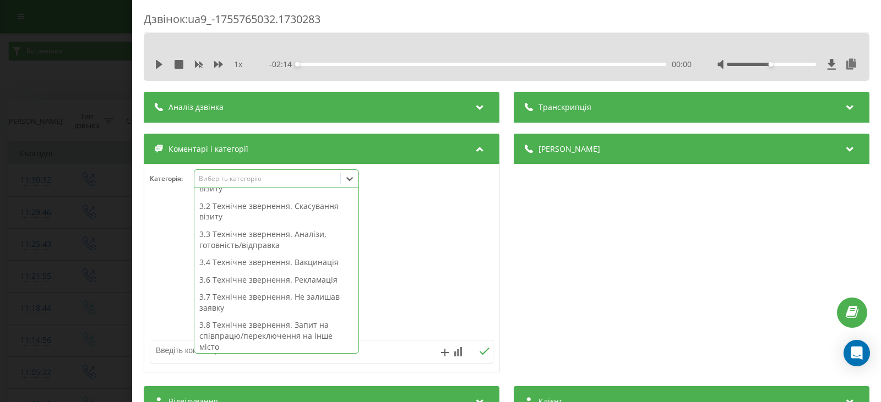
scroll to position [165, 0]
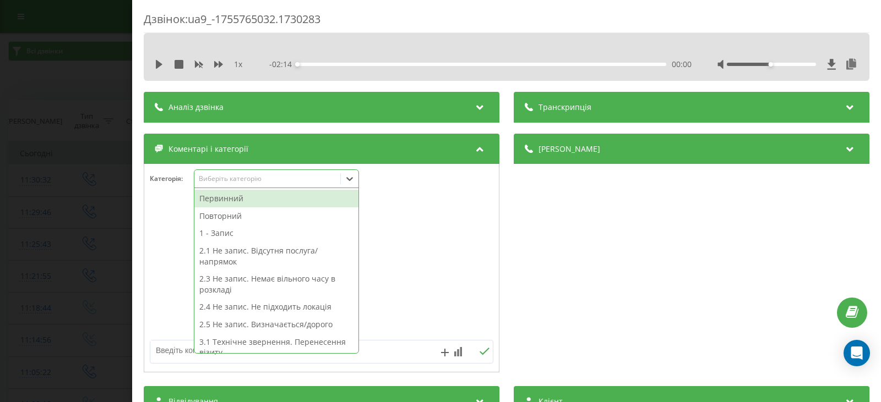
click at [351, 180] on icon at bounding box center [349, 179] width 7 height 4
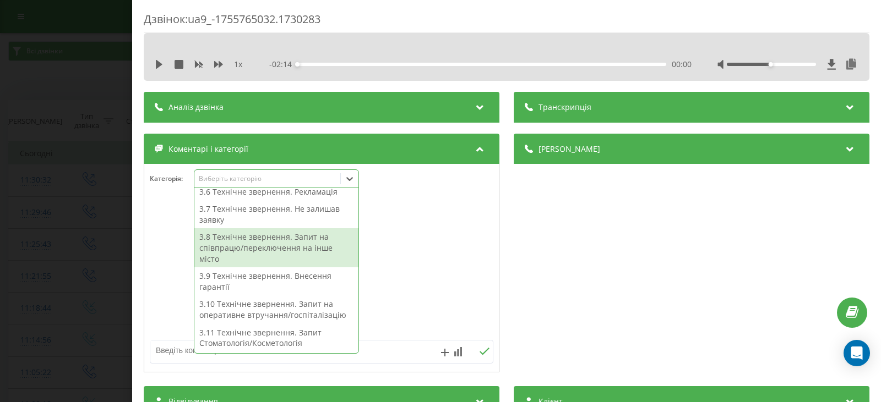
scroll to position [281, 0]
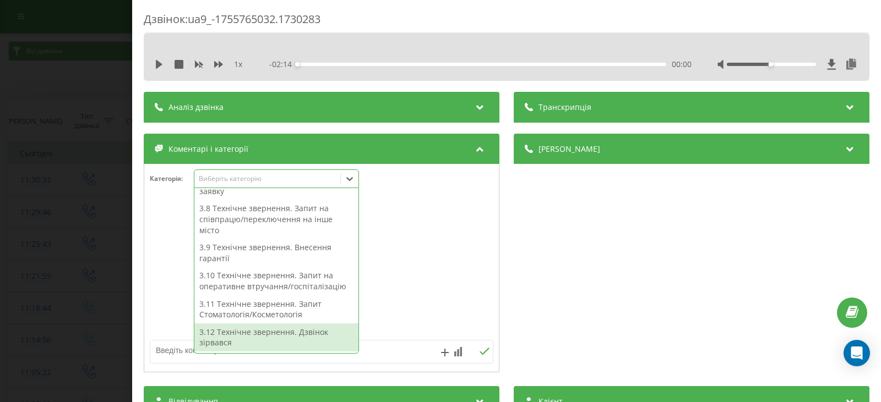
click at [181, 347] on textarea at bounding box center [287, 351] width 274 height 20
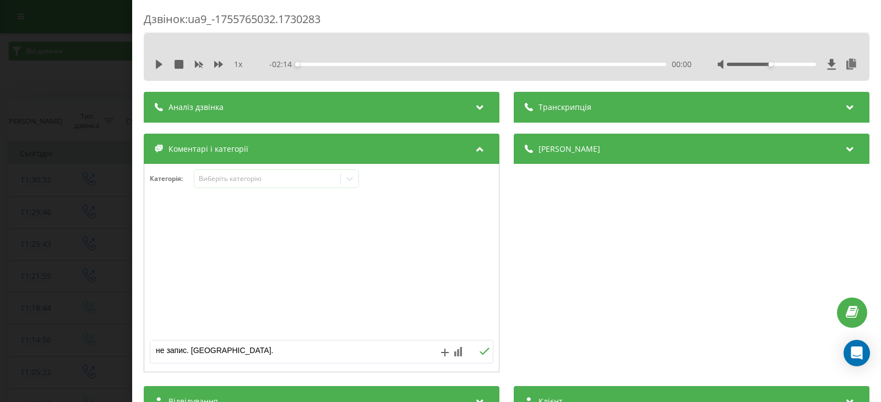
click at [190, 349] on textarea "не запис. Подумаю." at bounding box center [287, 351] width 274 height 20
type textarea "не запис. Первинний. [GEOGRAPHIC_DATA]."
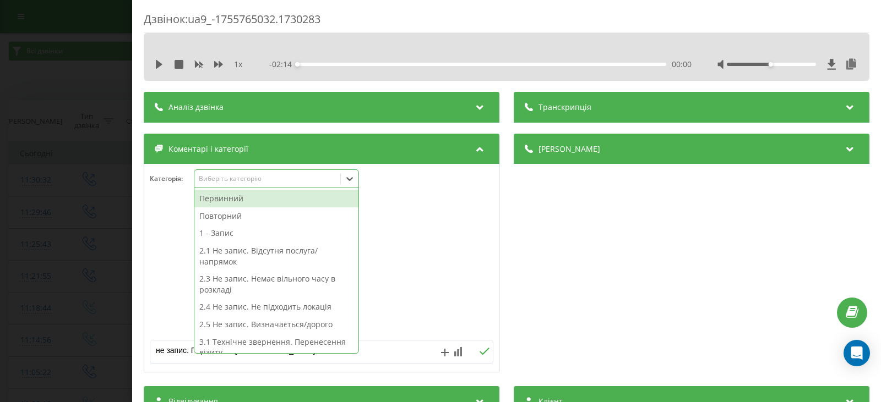
click at [225, 176] on div "Виберіть категорію" at bounding box center [268, 179] width 138 height 9
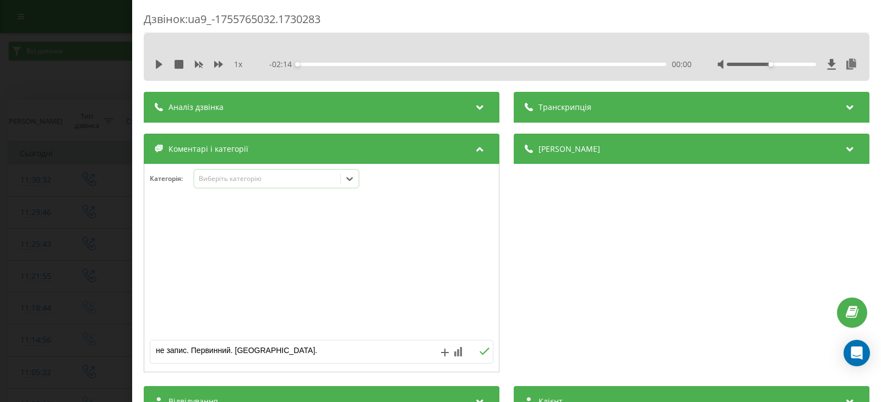
click at [215, 176] on div "Виберіть категорію" at bounding box center [268, 179] width 138 height 9
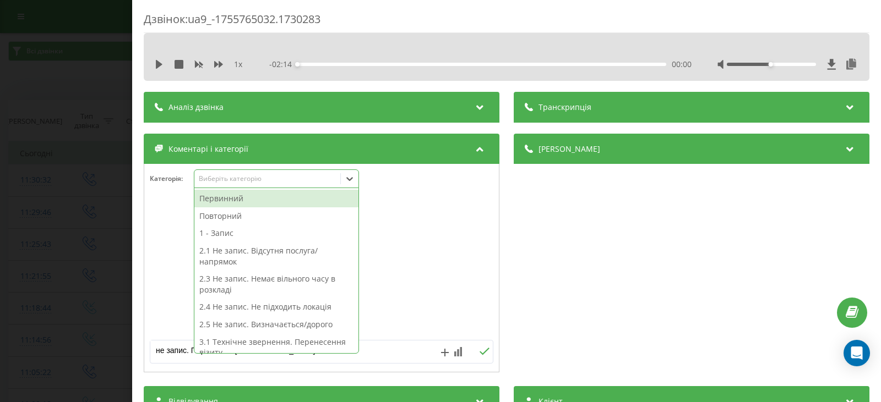
click at [353, 178] on icon at bounding box center [349, 179] width 7 height 4
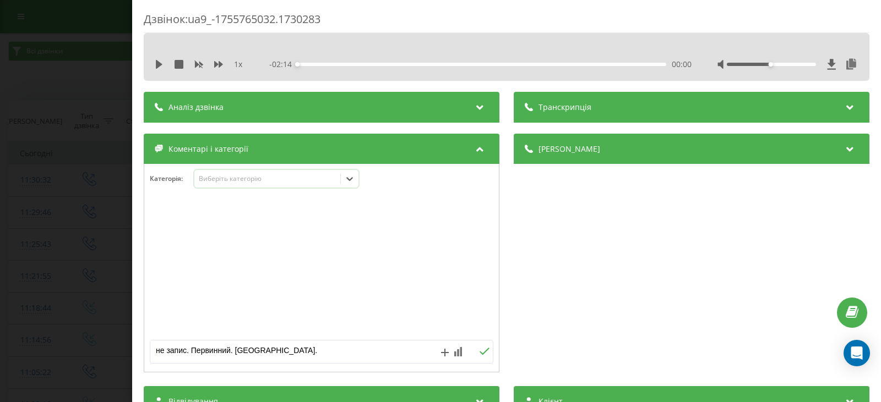
click at [225, 175] on div "Виберіть категорію" at bounding box center [268, 179] width 138 height 9
click at [480, 352] on icon at bounding box center [485, 351] width 10 height 7
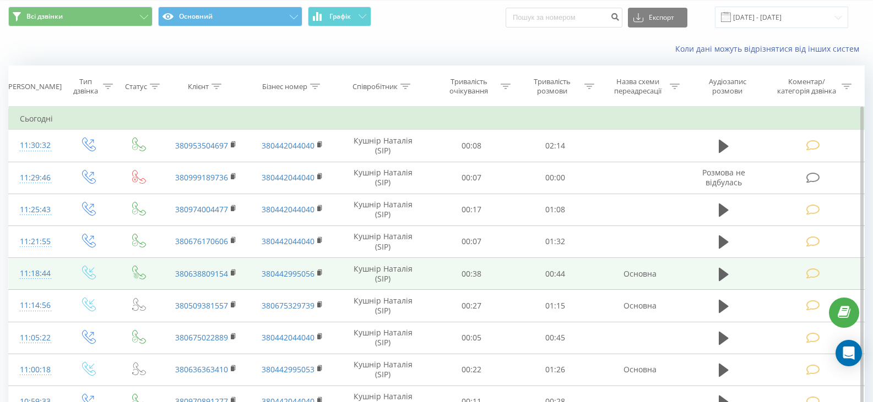
scroll to position [55, 0]
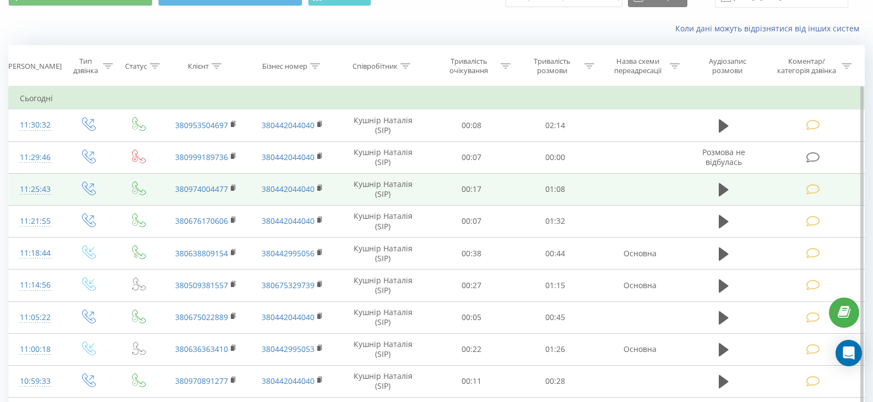
click at [815, 188] on icon at bounding box center [813, 190] width 14 height 12
